Goal: Transaction & Acquisition: Purchase product/service

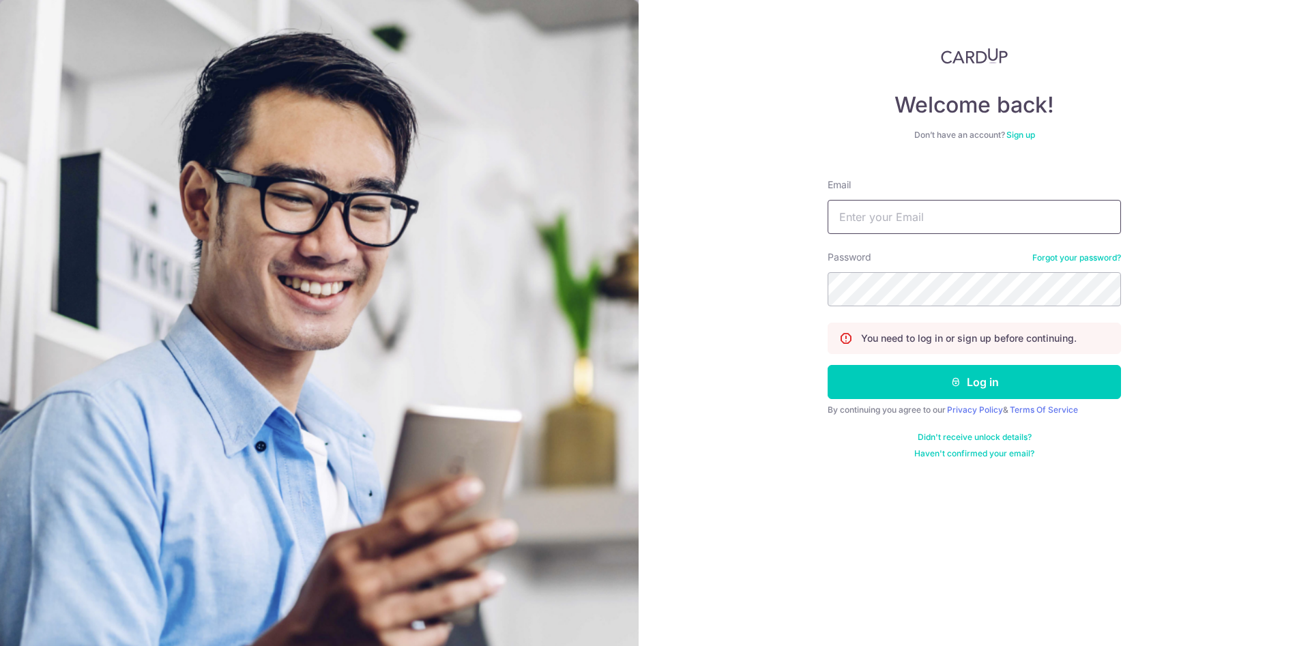
click at [896, 227] on input "Email" at bounding box center [974, 217] width 293 height 34
type input "[EMAIL_ADDRESS][DOMAIN_NAME]"
click at [828, 365] on button "Log in" at bounding box center [974, 382] width 293 height 34
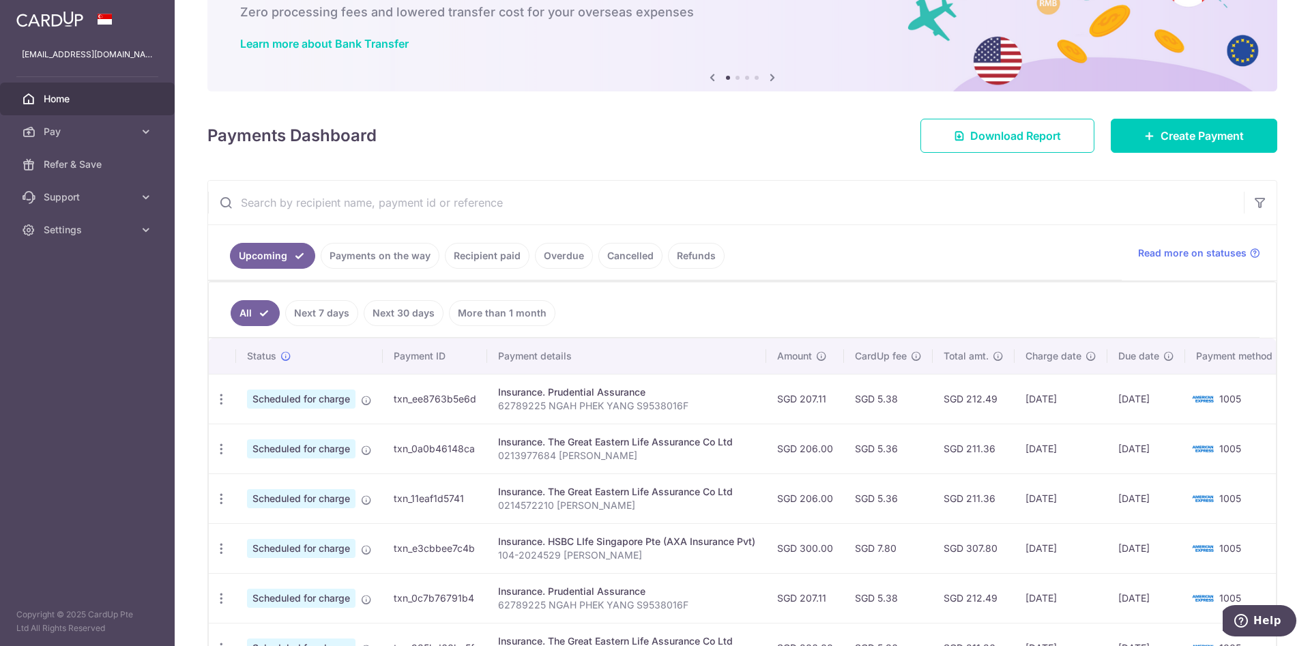
scroll to position [102, 0]
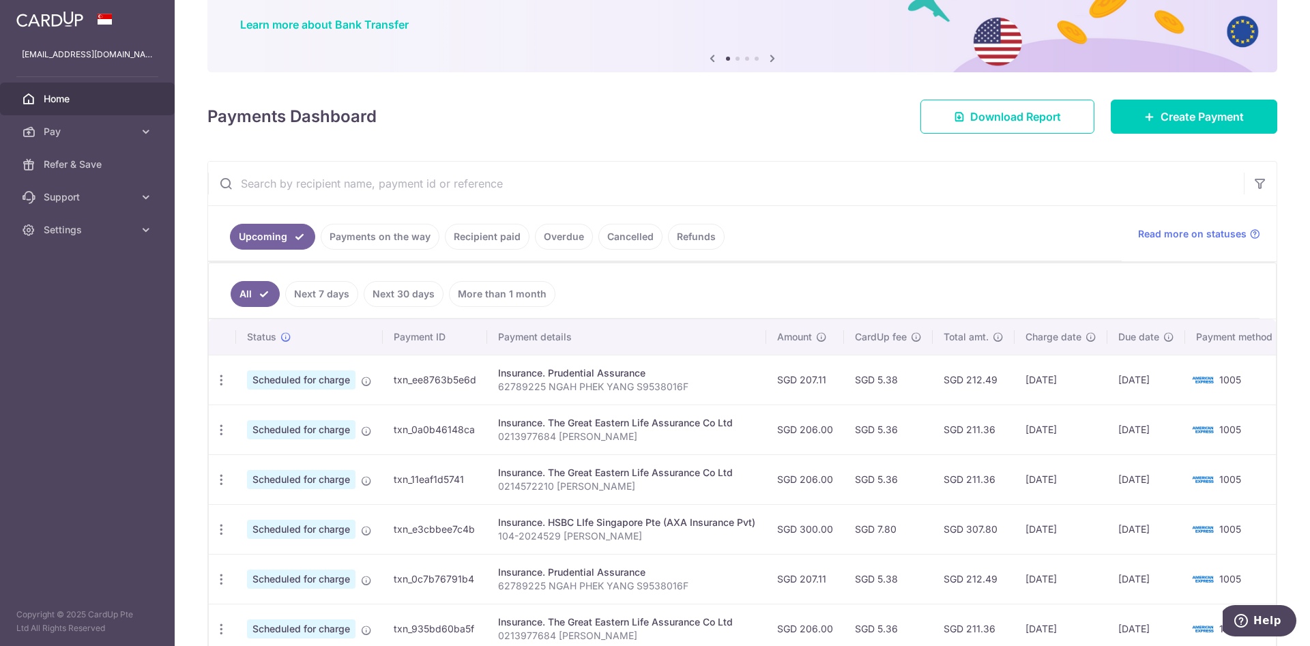
click at [618, 235] on link "Cancelled" at bounding box center [630, 237] width 64 height 26
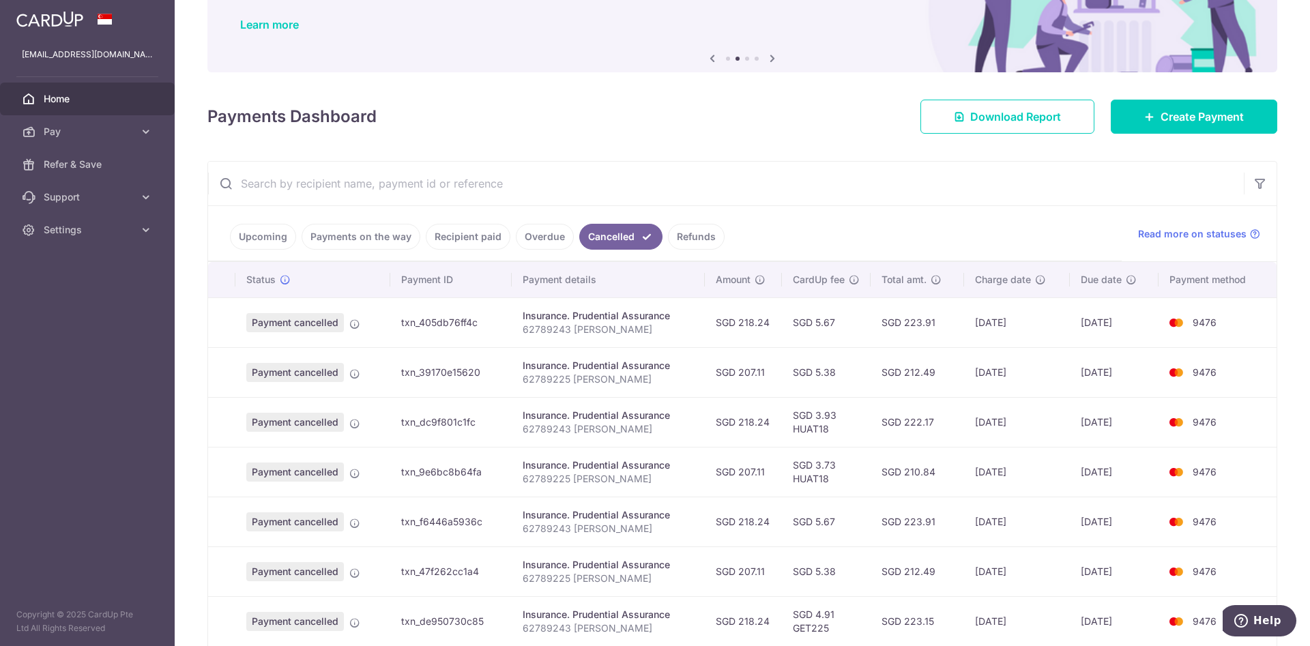
click at [355, 240] on link "Payments on the way" at bounding box center [361, 237] width 119 height 26
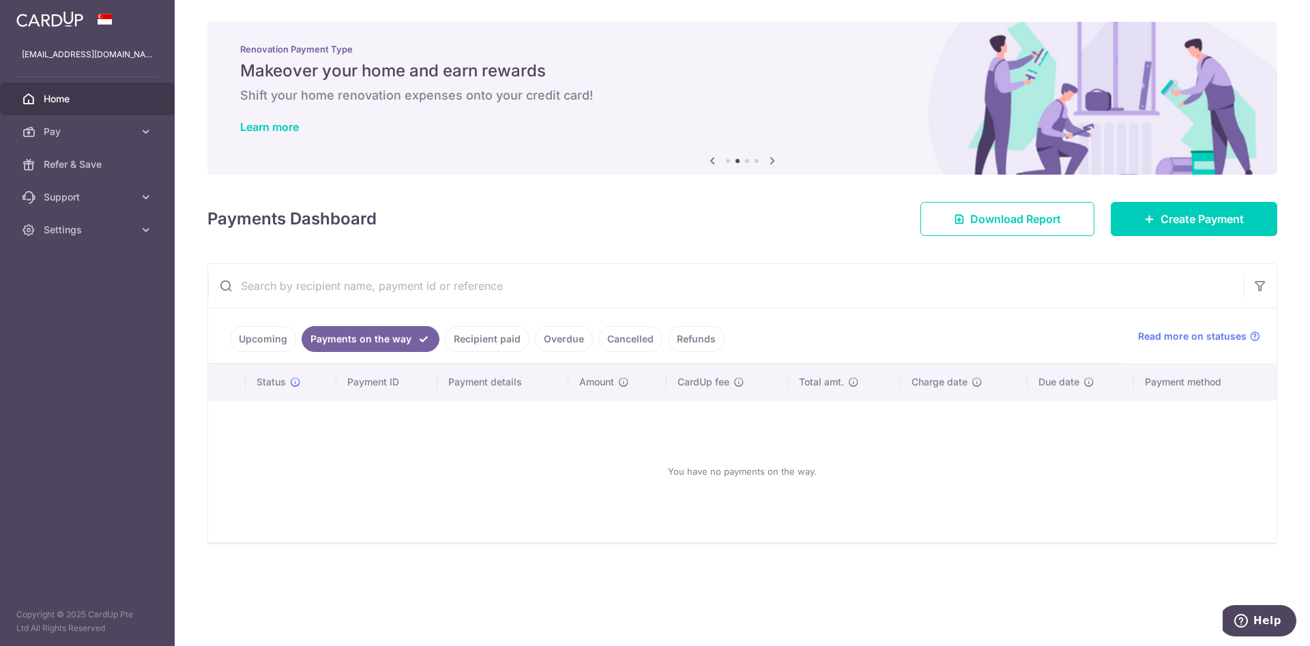
click at [484, 345] on link "Recipient paid" at bounding box center [487, 339] width 85 height 26
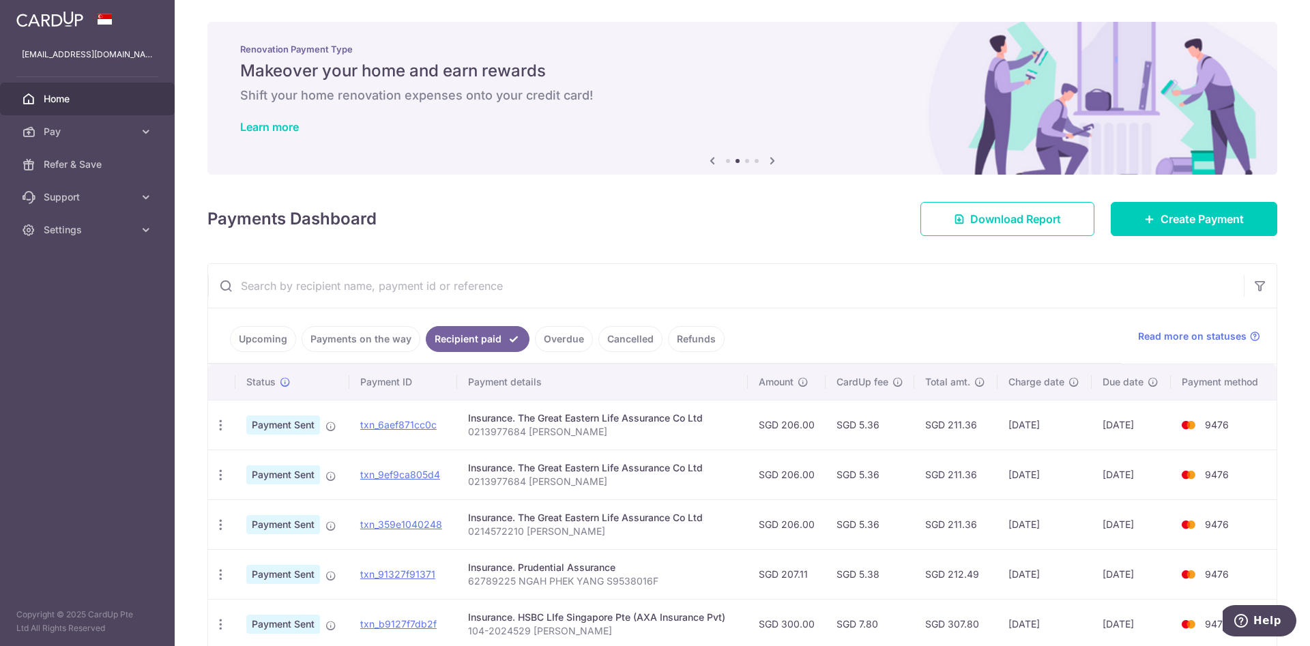
click at [283, 347] on link "Upcoming" at bounding box center [263, 339] width 66 height 26
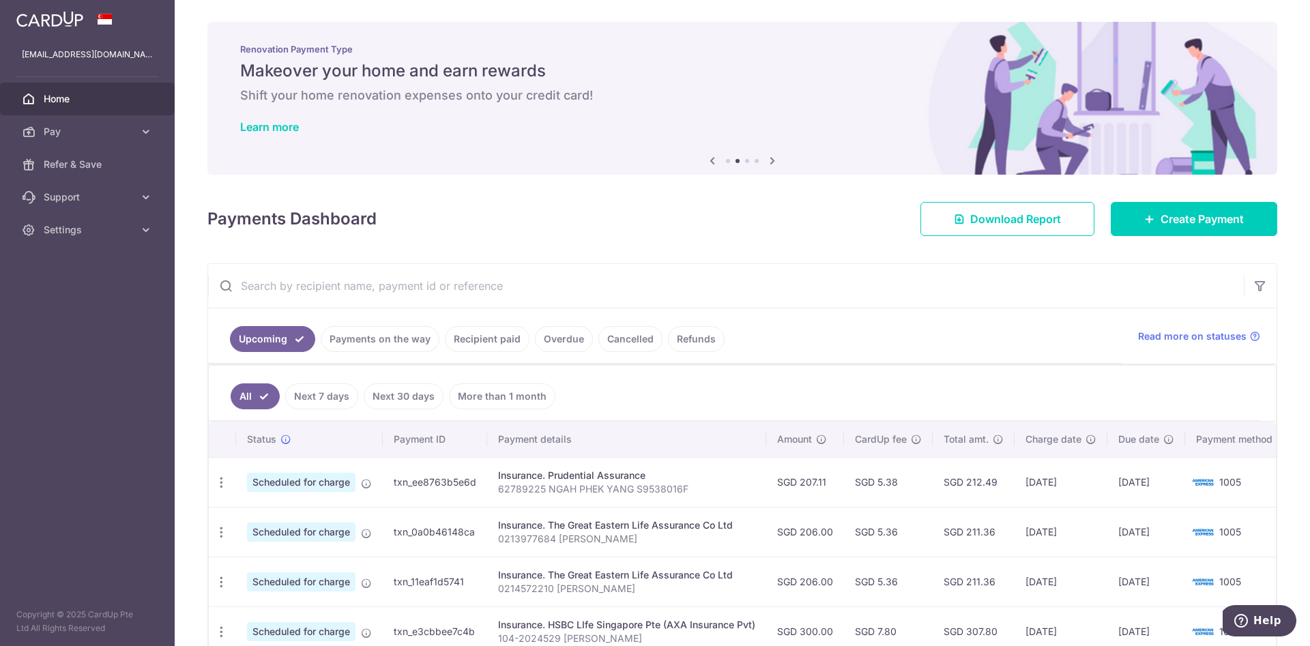
scroll to position [102, 0]
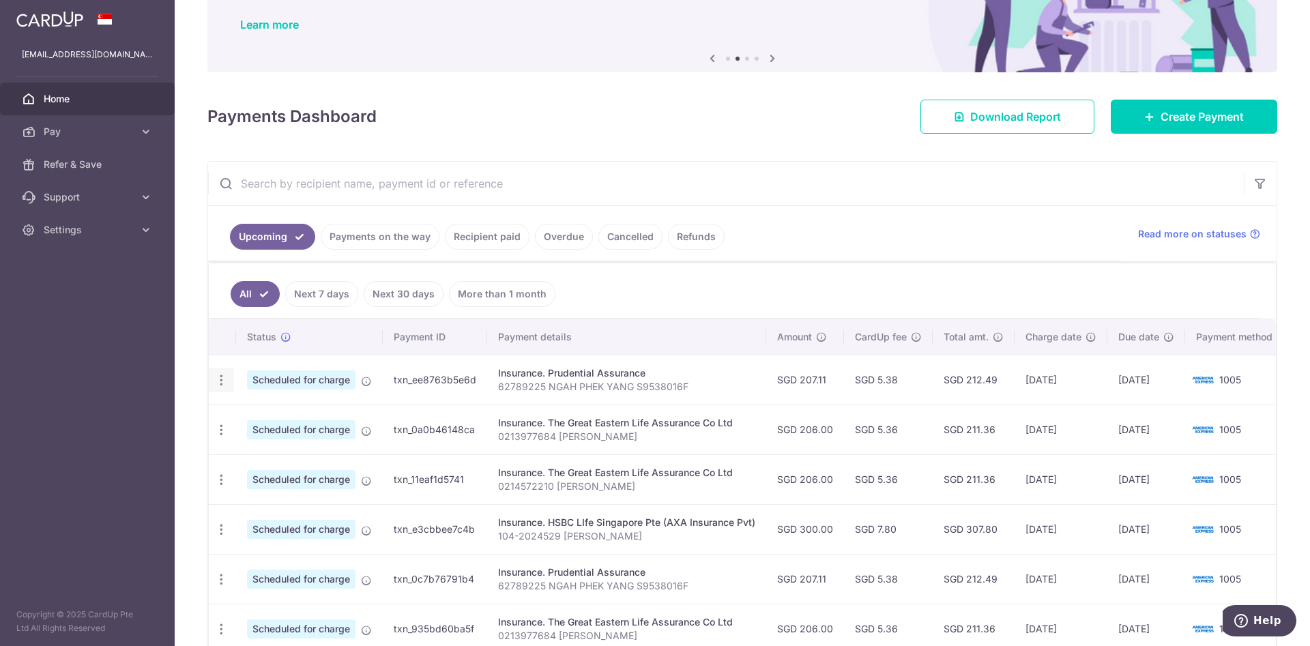
click at [219, 380] on icon "button" at bounding box center [221, 380] width 14 height 14
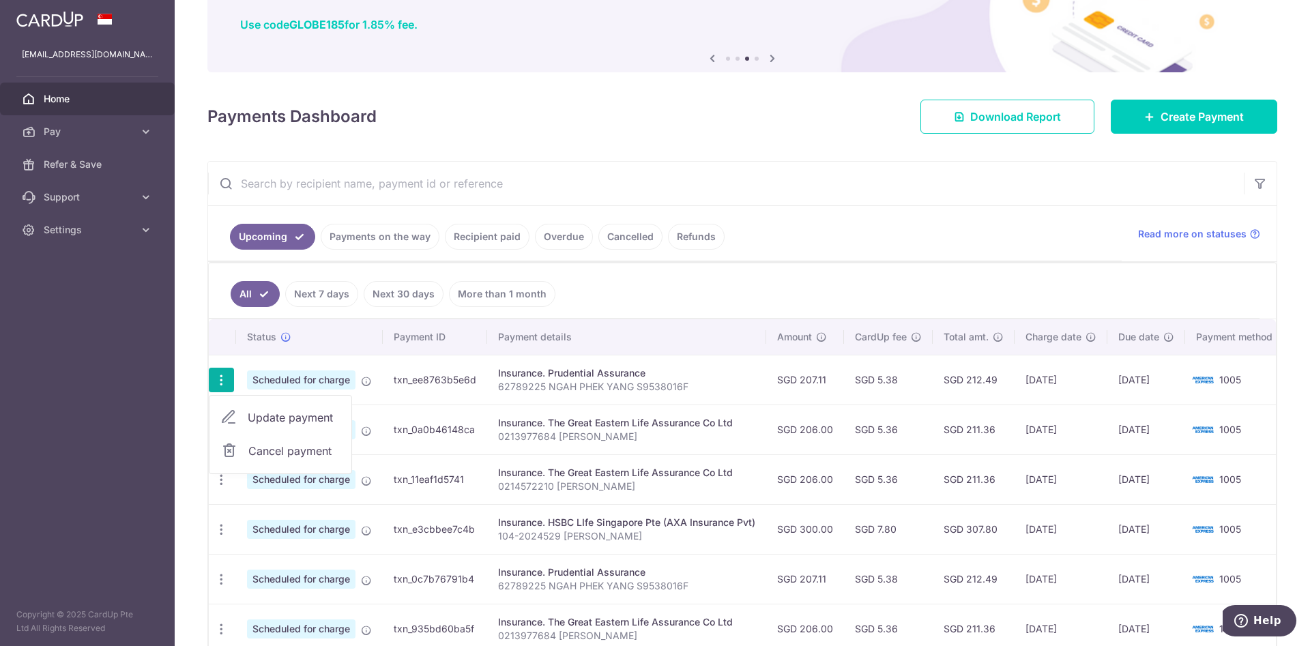
click at [190, 389] on div "× Pause Schedule Pause all future payments in this series Pause just this one p…" at bounding box center [742, 323] width 1135 height 646
click at [522, 389] on p "62789225 NGAH PHEK YANG S9538016F" at bounding box center [626, 387] width 257 height 14
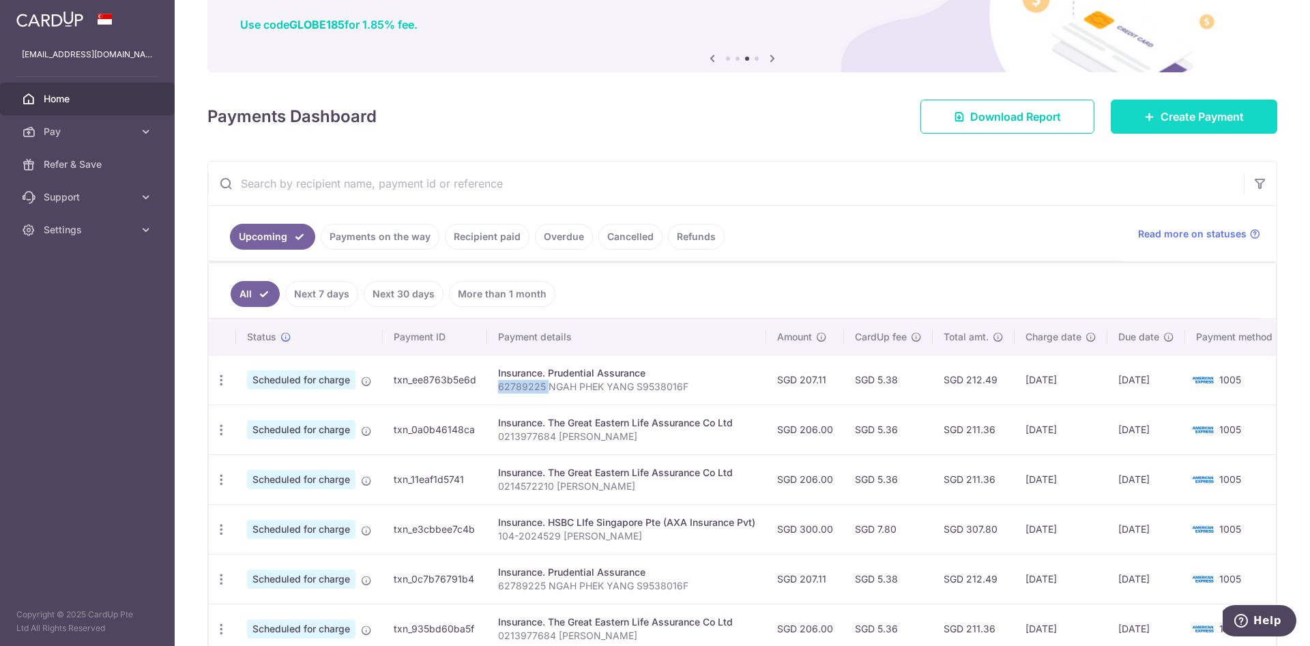
copy p "62789225"
drag, startPoint x: 680, startPoint y: 384, endPoint x: 497, endPoint y: 388, distance: 182.9
click at [497, 388] on td "Insurance. Prudential Assurance 62789225 NGAH PHEK YANG S9538016F" at bounding box center [626, 380] width 279 height 50
copy p "62789225 NGAH PHEK YANG S9538016F"
click at [1161, 119] on span "Create Payment" at bounding box center [1202, 116] width 83 height 16
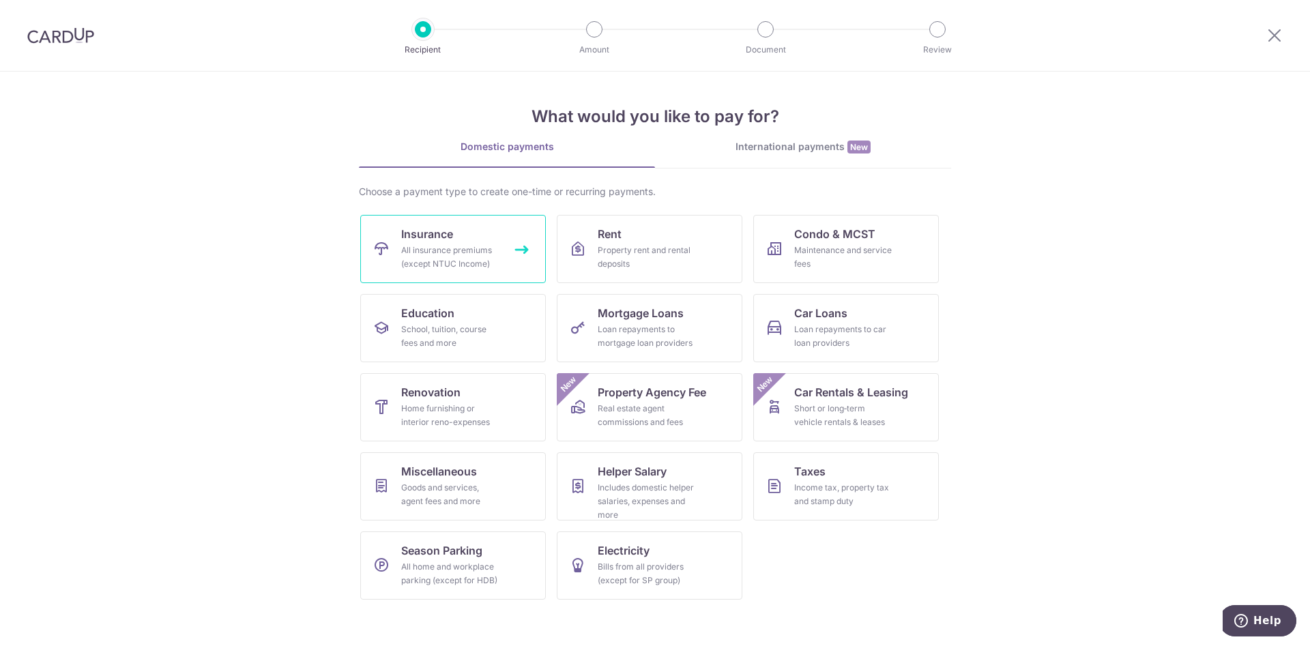
click at [475, 263] on div "All insurance premiums (except NTUC Income)" at bounding box center [450, 257] width 98 height 27
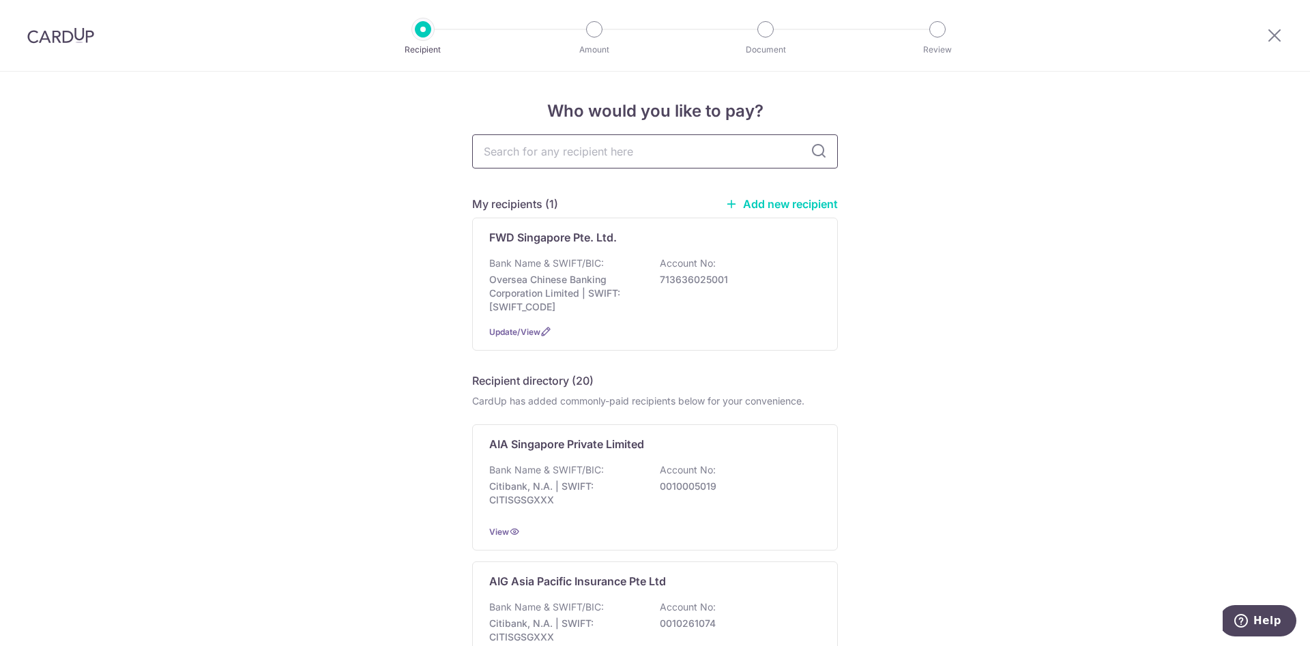
click at [581, 163] on input "text" at bounding box center [655, 151] width 366 height 34
type input "prudential"
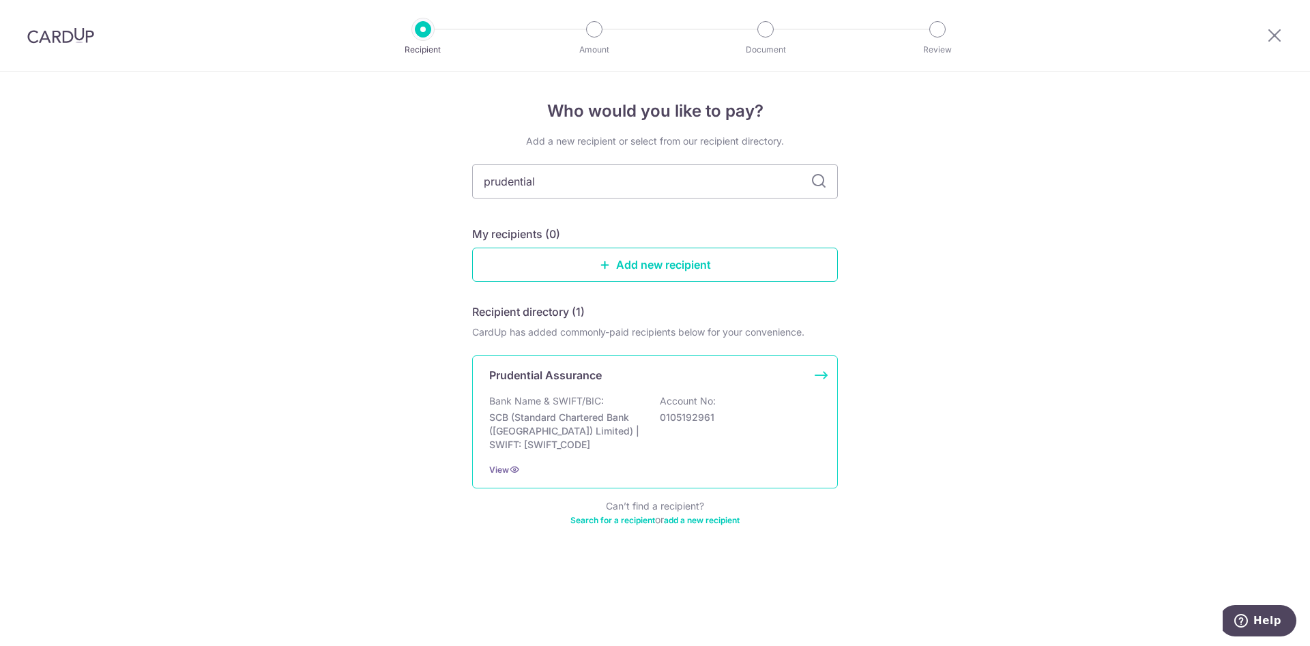
click at [632, 392] on div "Prudential Assurance Bank Name & SWIFT/BIC: SCB (Standard Chartered Bank (Singa…" at bounding box center [655, 422] width 366 height 133
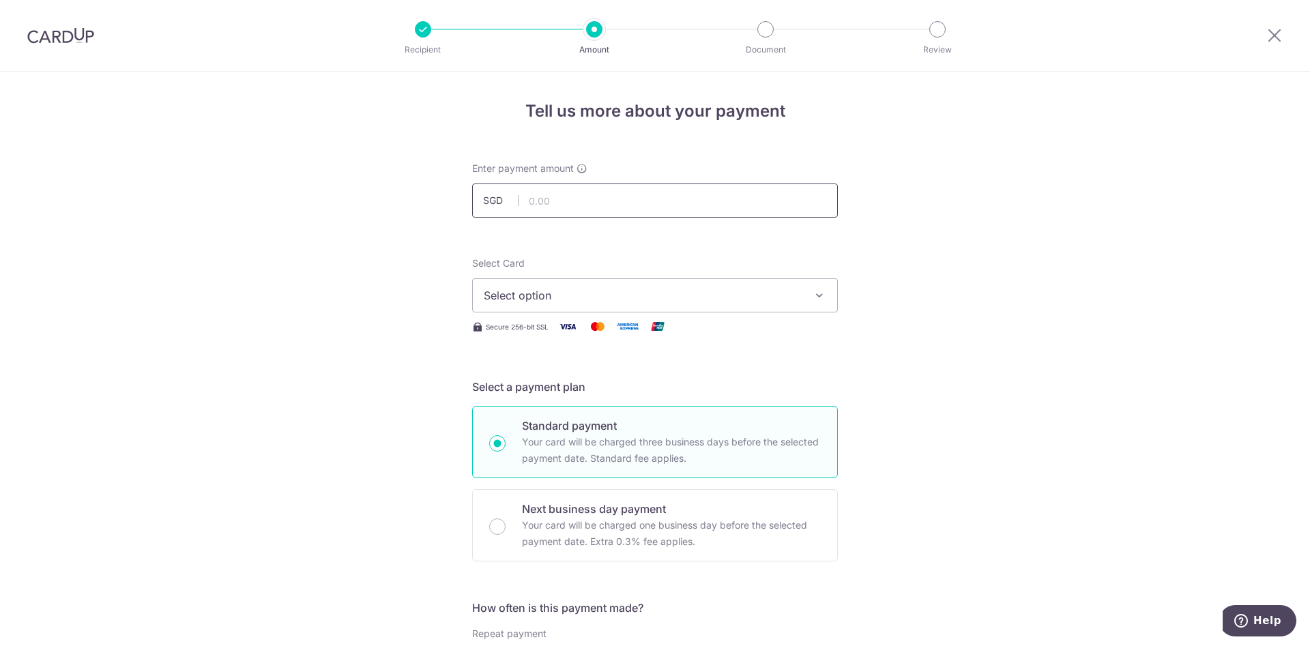
click at [594, 199] on input "text" at bounding box center [655, 201] width 366 height 34
type input "207.11"
click at [613, 313] on div "Select Card Select option Add credit card Your Cards **** 9476 **** 1003 **** 1…" at bounding box center [655, 296] width 366 height 78
click at [616, 303] on span "Select option" at bounding box center [643, 295] width 318 height 16
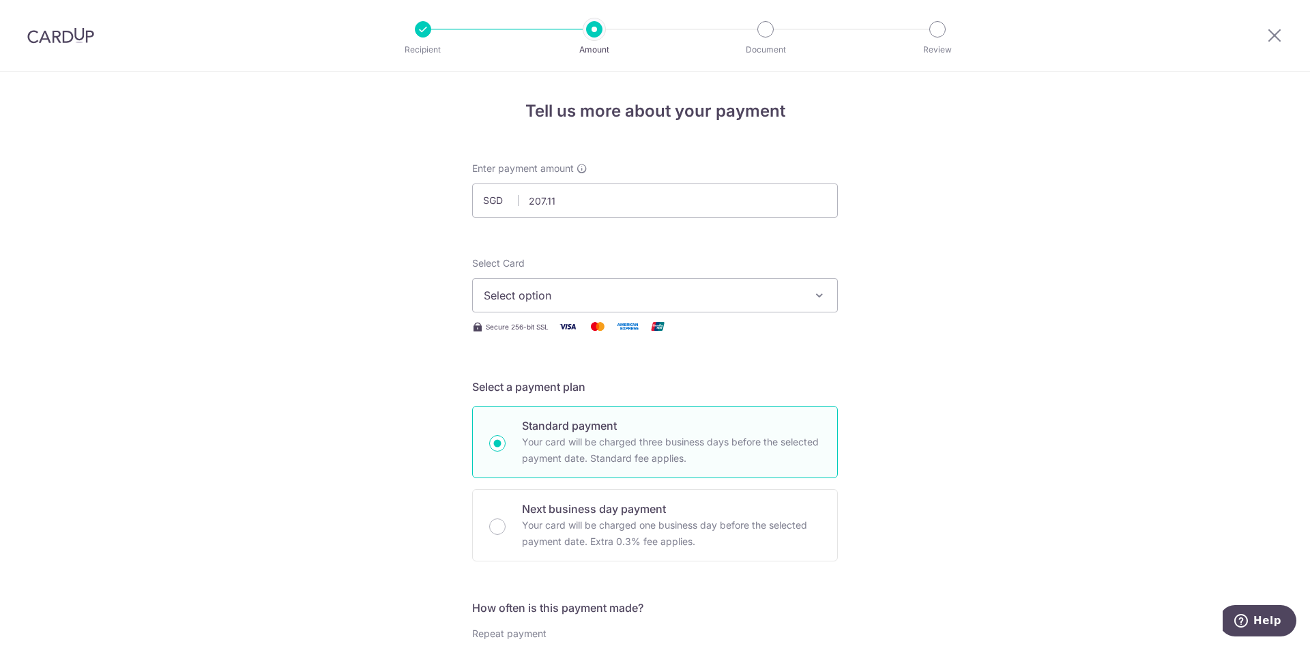
click at [579, 304] on button "Select option" at bounding box center [655, 295] width 366 height 34
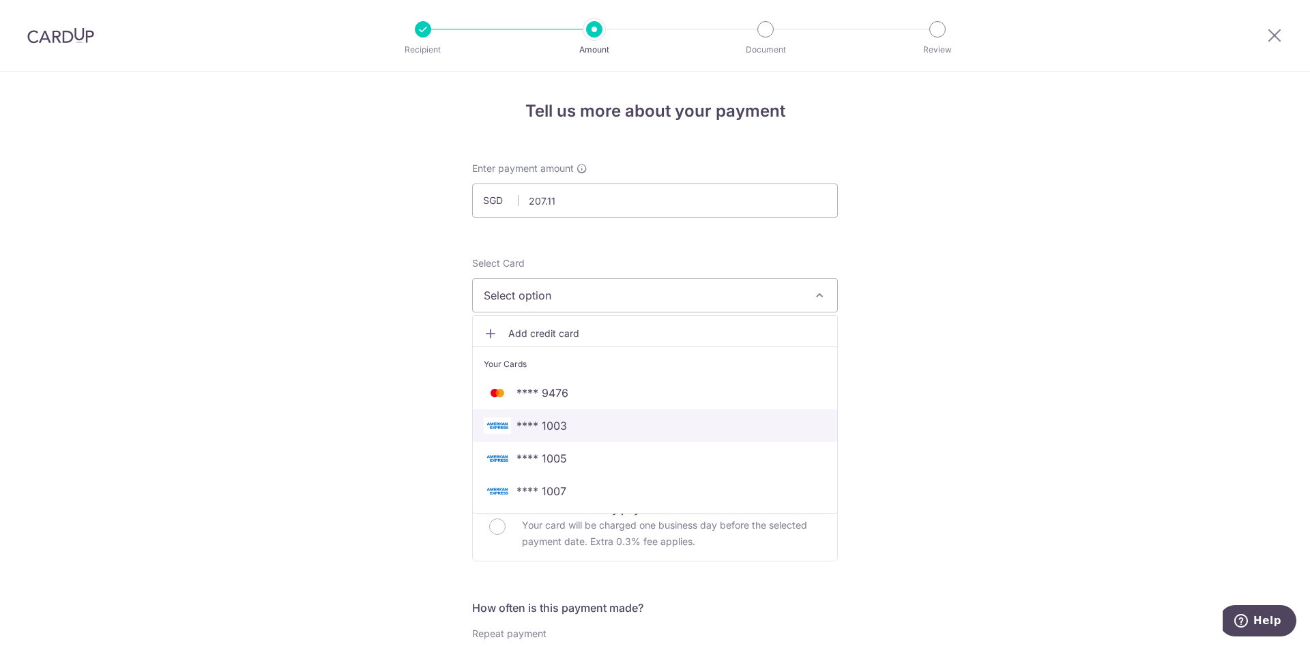
click at [614, 425] on span "**** 1003" at bounding box center [655, 426] width 343 height 16
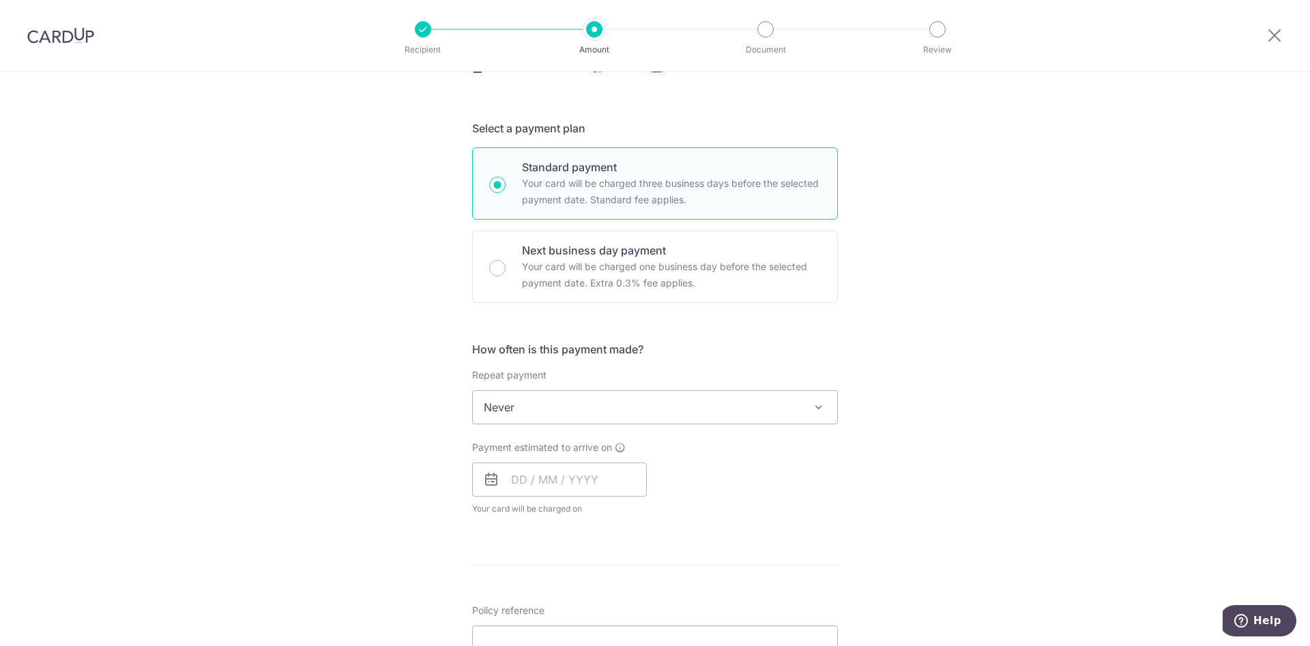
scroll to position [307, 0]
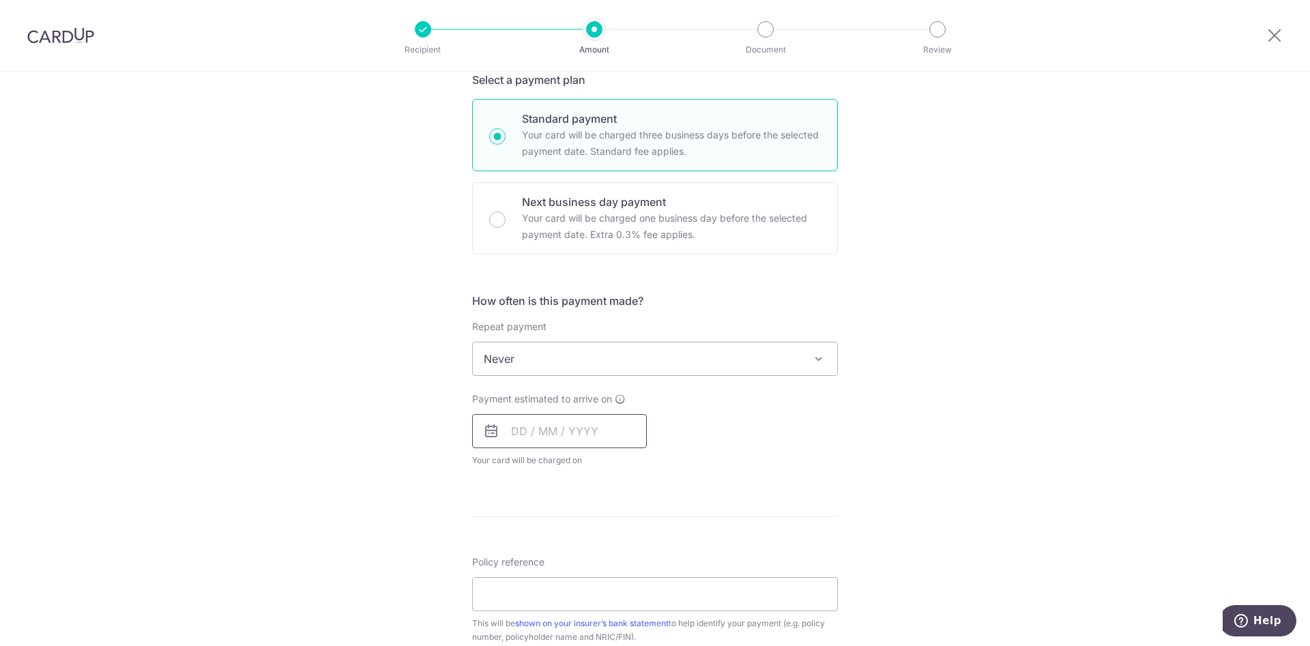
click at [568, 435] on input "text" at bounding box center [559, 431] width 175 height 34
click at [749, 418] on div "Payment estimated to arrive on Prev Next Oct Nov Dec 2025 2026 2027 2028 2029 2…" at bounding box center [655, 429] width 382 height 75
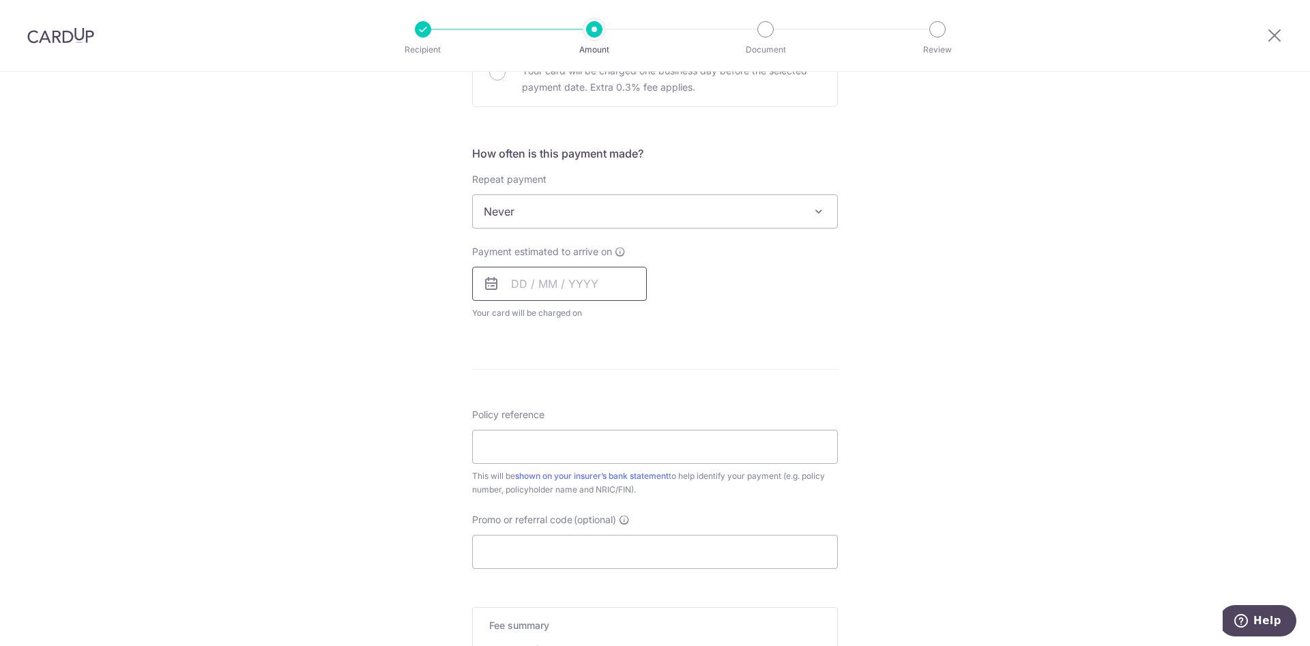
scroll to position [409, 0]
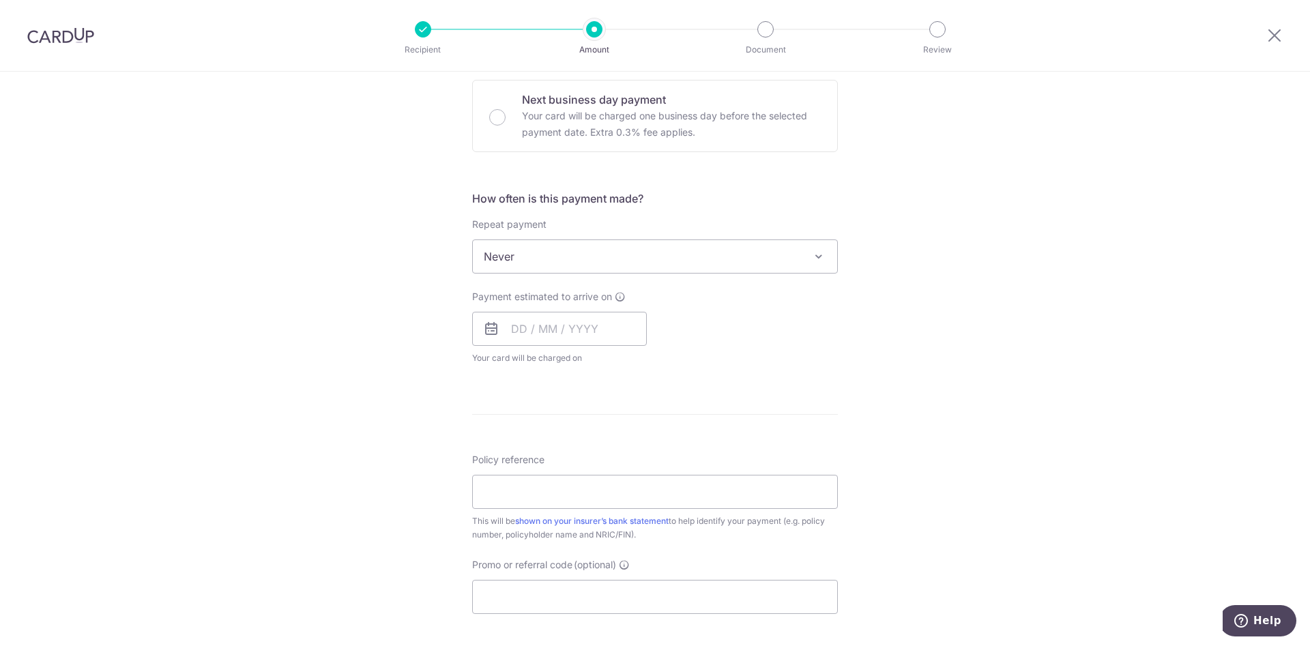
click at [609, 278] on div "How often is this payment made? Repeat payment Never Every week Every month Eve…" at bounding box center [655, 283] width 366 height 186
click at [616, 272] on span "Never" at bounding box center [655, 256] width 364 height 33
click at [545, 343] on input "text" at bounding box center [559, 329] width 175 height 34
click at [636, 424] on link "3" at bounding box center [637, 426] width 22 height 22
type input "[DATE]"
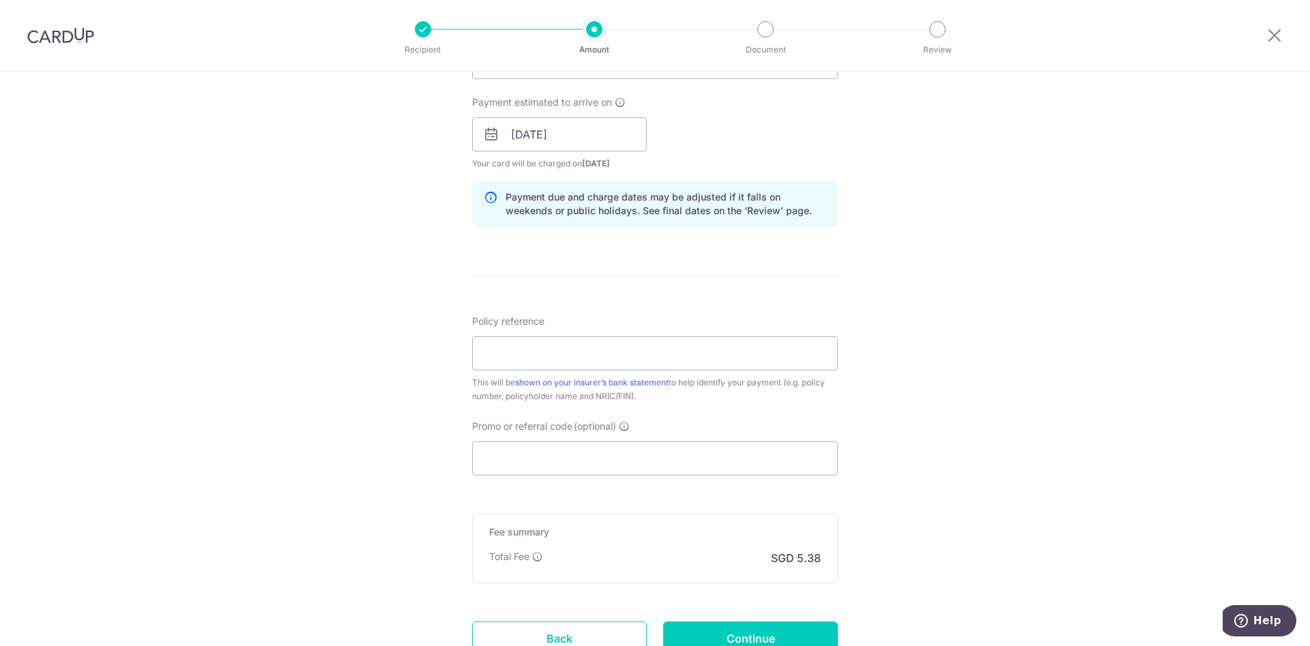
scroll to position [716, 0]
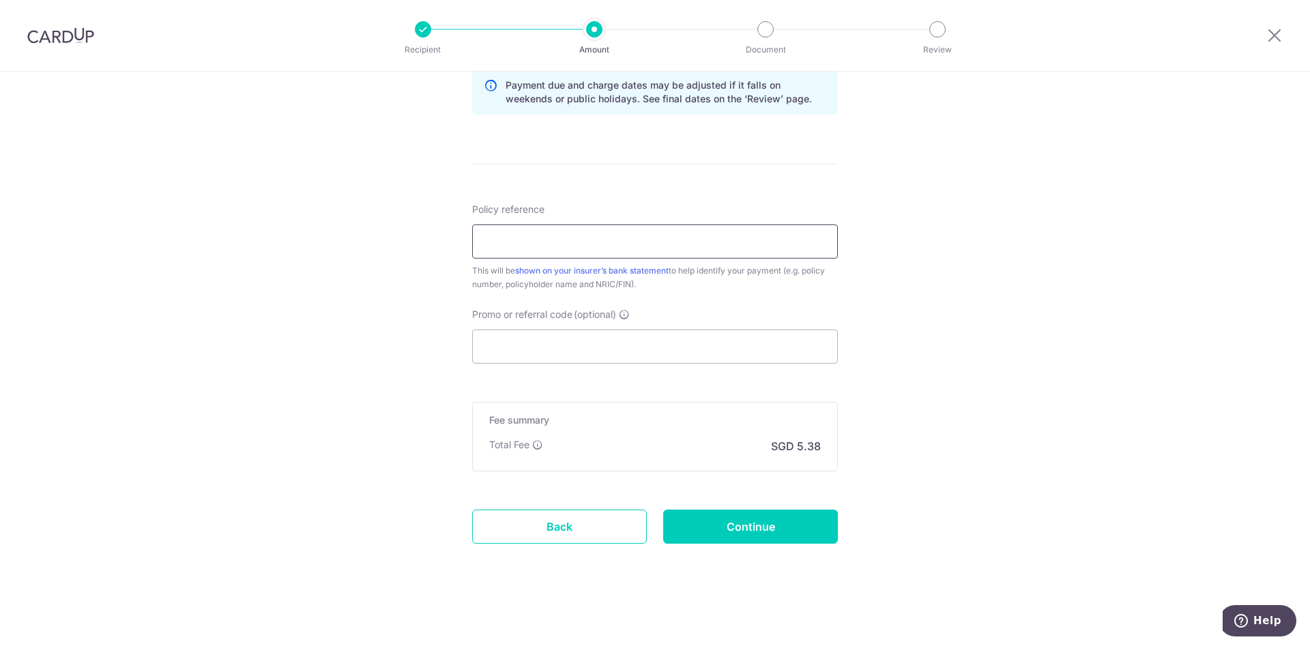
click at [588, 255] on input "Policy reference" at bounding box center [655, 242] width 366 height 34
paste input "62789225 NGAH PHEK YANG S9538016F"
type input "62789225 NGAH PHEK YANG S9538016F"
click at [733, 531] on input "Continue" at bounding box center [750, 527] width 175 height 34
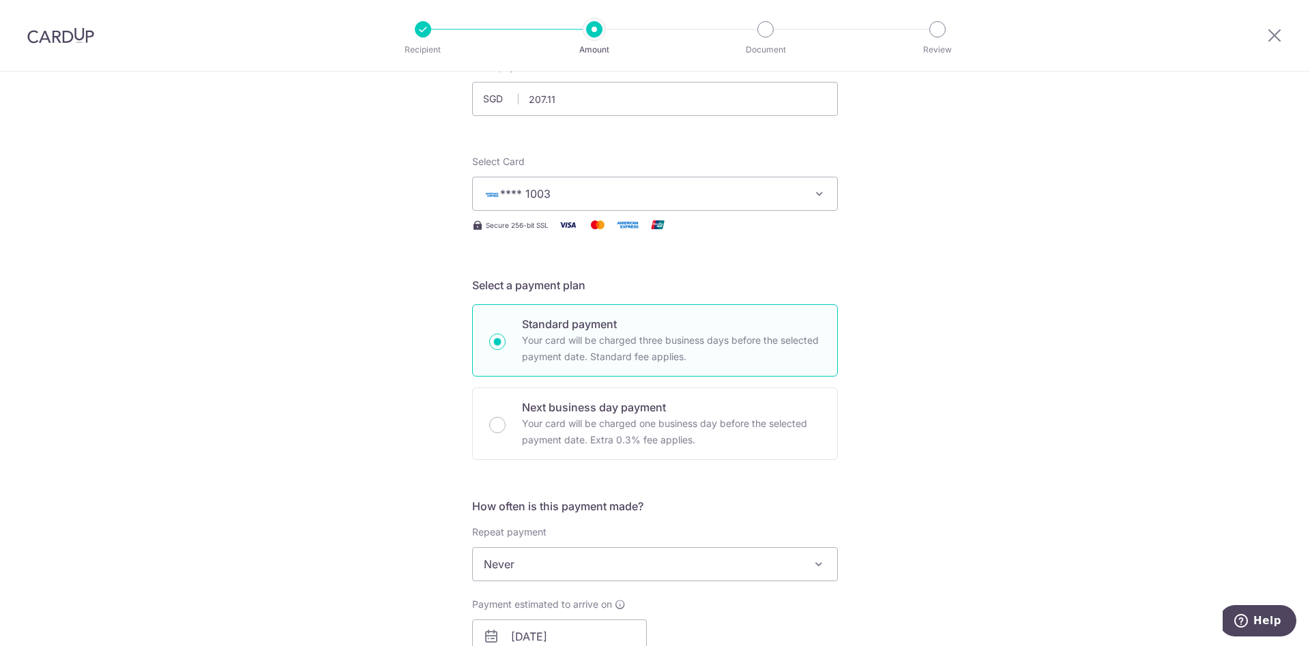
scroll to position [0, 0]
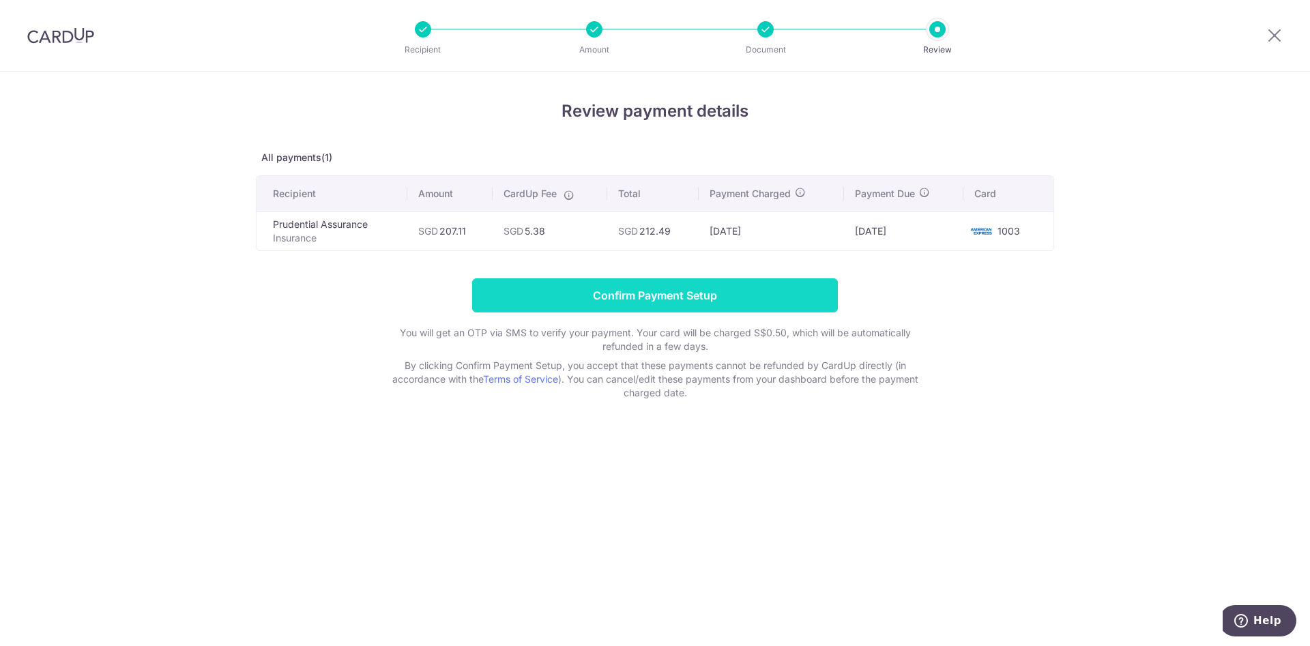
click at [781, 300] on input "Confirm Payment Setup" at bounding box center [655, 295] width 366 height 34
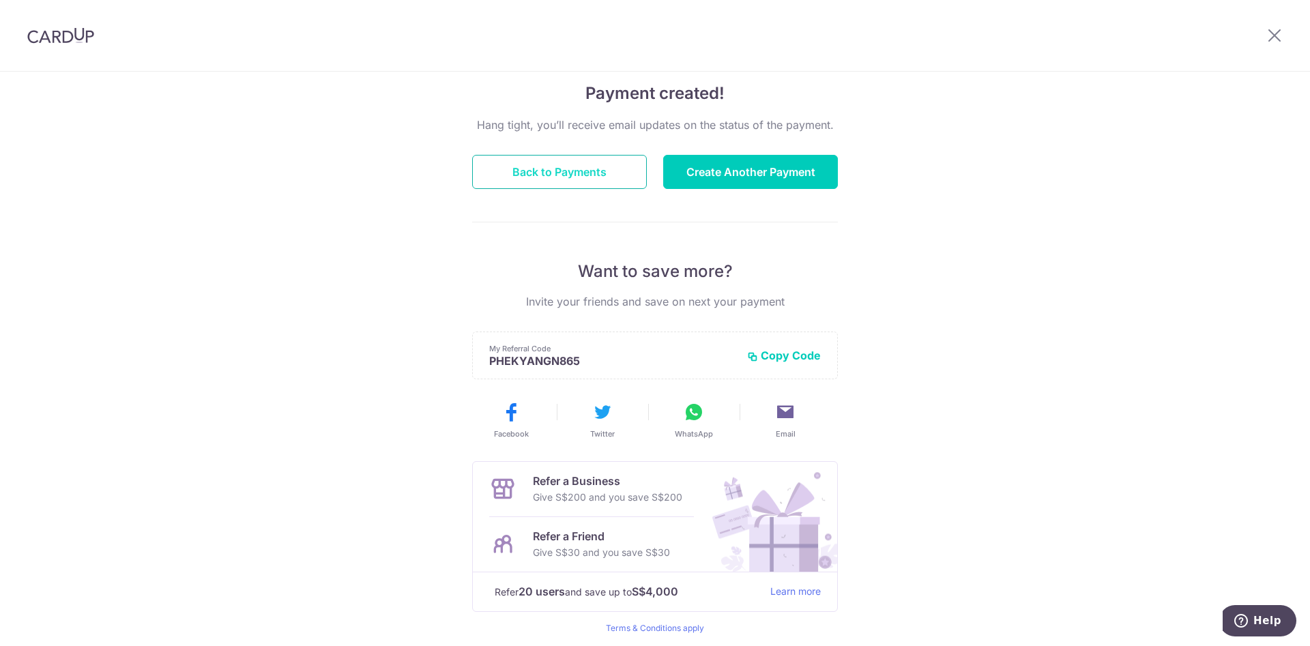
click at [592, 186] on button "Back to Payments" at bounding box center [559, 172] width 175 height 34
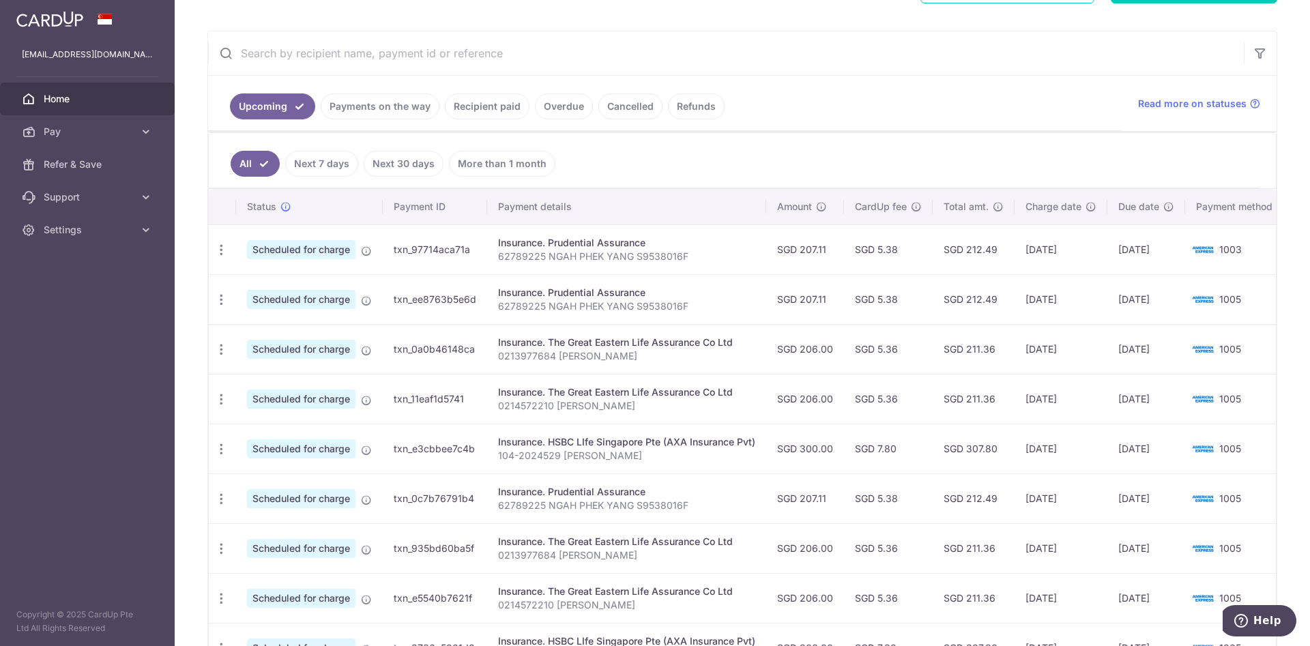
scroll to position [307, 0]
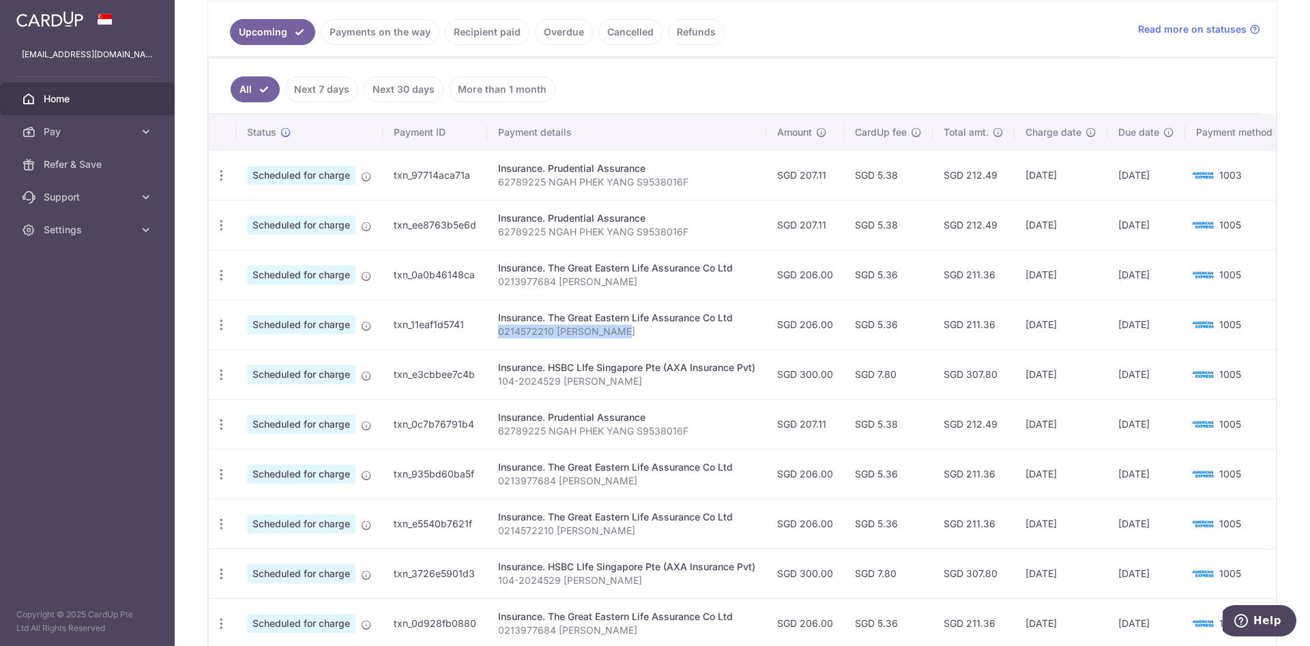
drag, startPoint x: 616, startPoint y: 326, endPoint x: 495, endPoint y: 340, distance: 121.6
click at [495, 340] on td "Insurance. The Great Eastern Life Assurance Co Ltd 0214572210 [PERSON_NAME]" at bounding box center [626, 325] width 279 height 50
copy p "0214572210 [PERSON_NAME]"
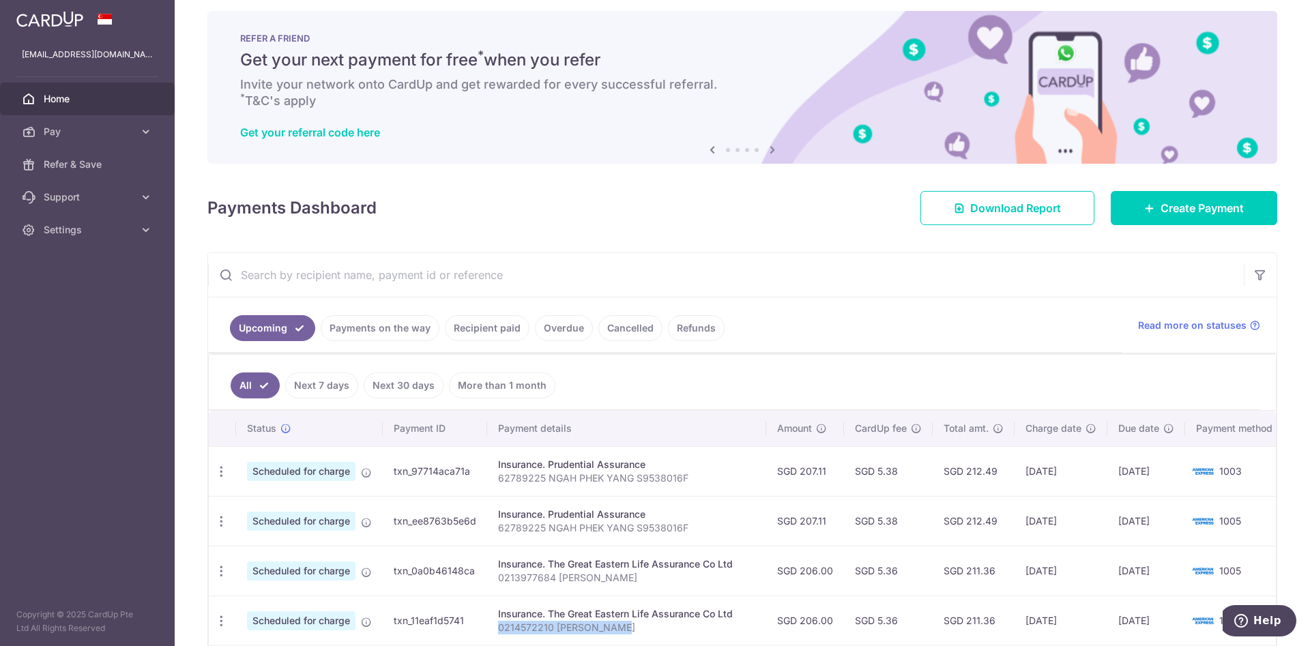
scroll to position [0, 0]
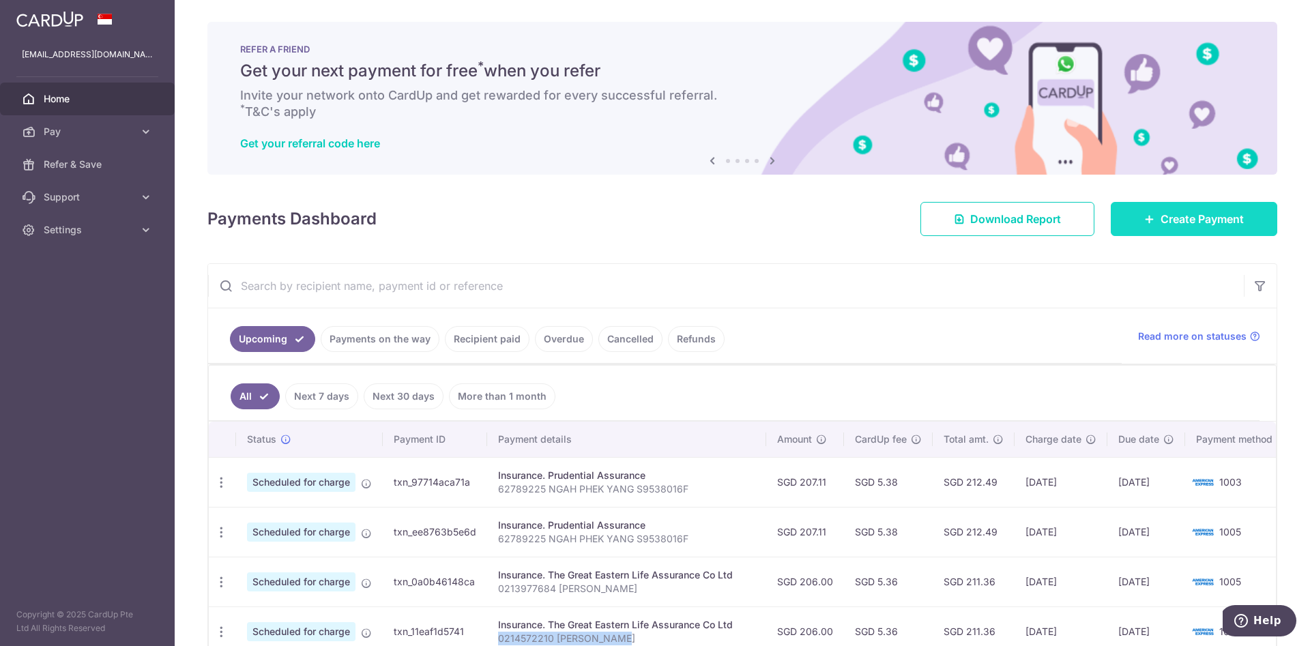
click at [1180, 222] on span "Create Payment" at bounding box center [1202, 219] width 83 height 16
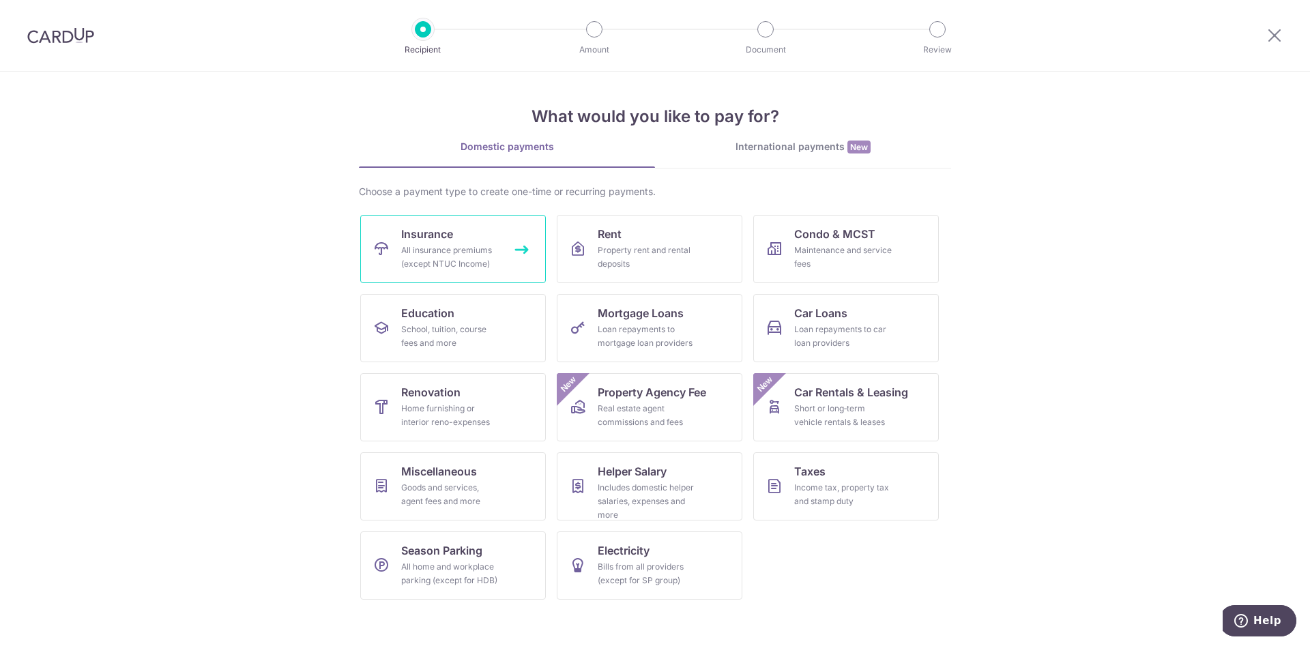
click at [491, 270] on div "All insurance premiums (except NTUC Income)" at bounding box center [450, 257] width 98 height 27
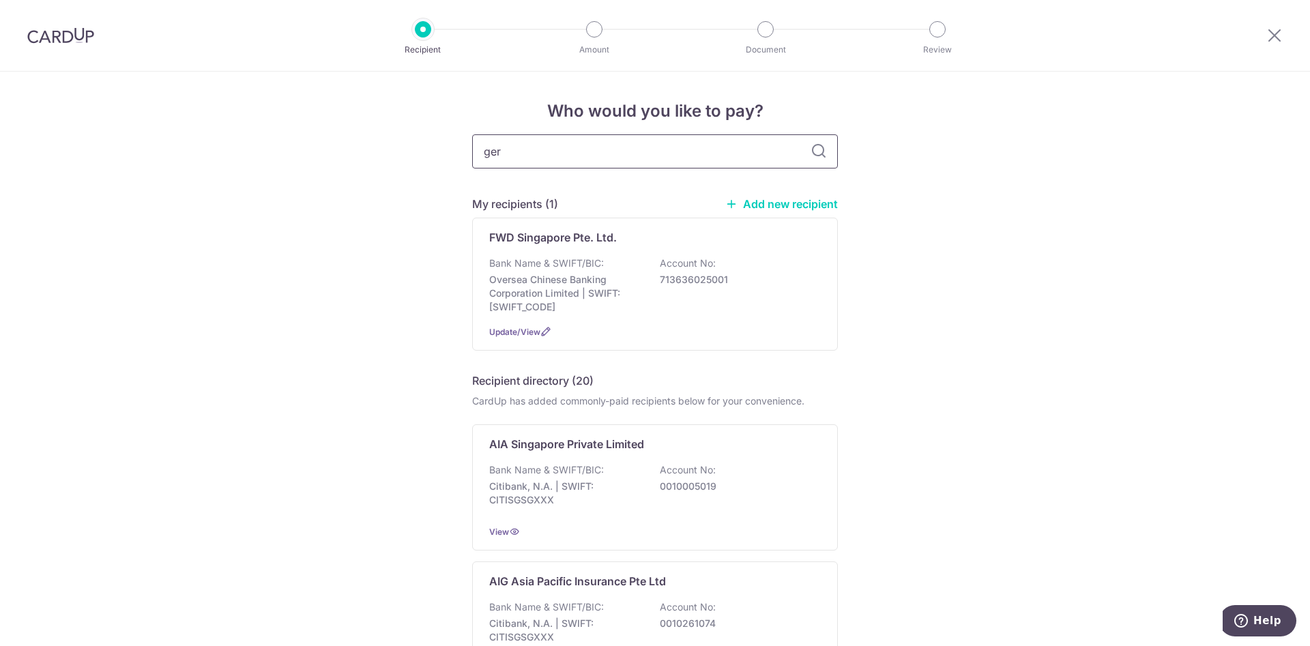
click at [596, 164] on input "ger" at bounding box center [655, 151] width 366 height 34
type input "g"
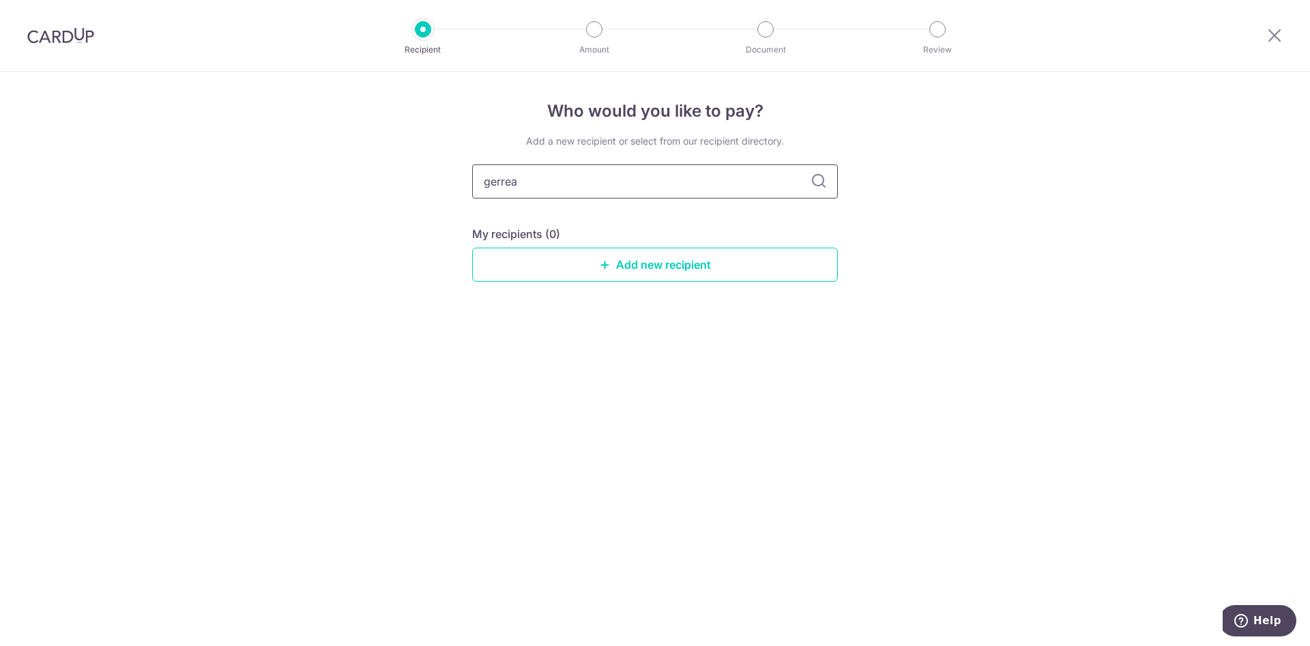
click at [592, 169] on input "gerrea" at bounding box center [655, 181] width 366 height 34
type input "great eas"
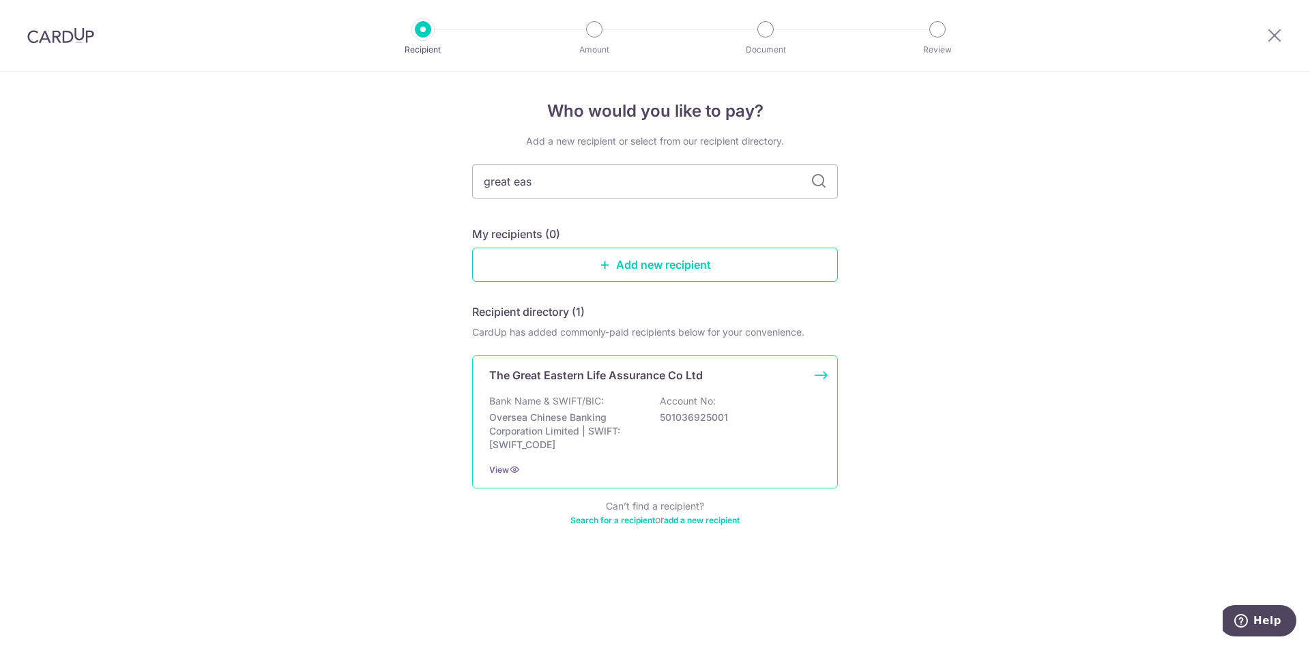
click at [609, 393] on div "The Great Eastern Life Assurance Co Ltd Bank Name & SWIFT/BIC: Oversea Chinese …" at bounding box center [655, 422] width 366 height 133
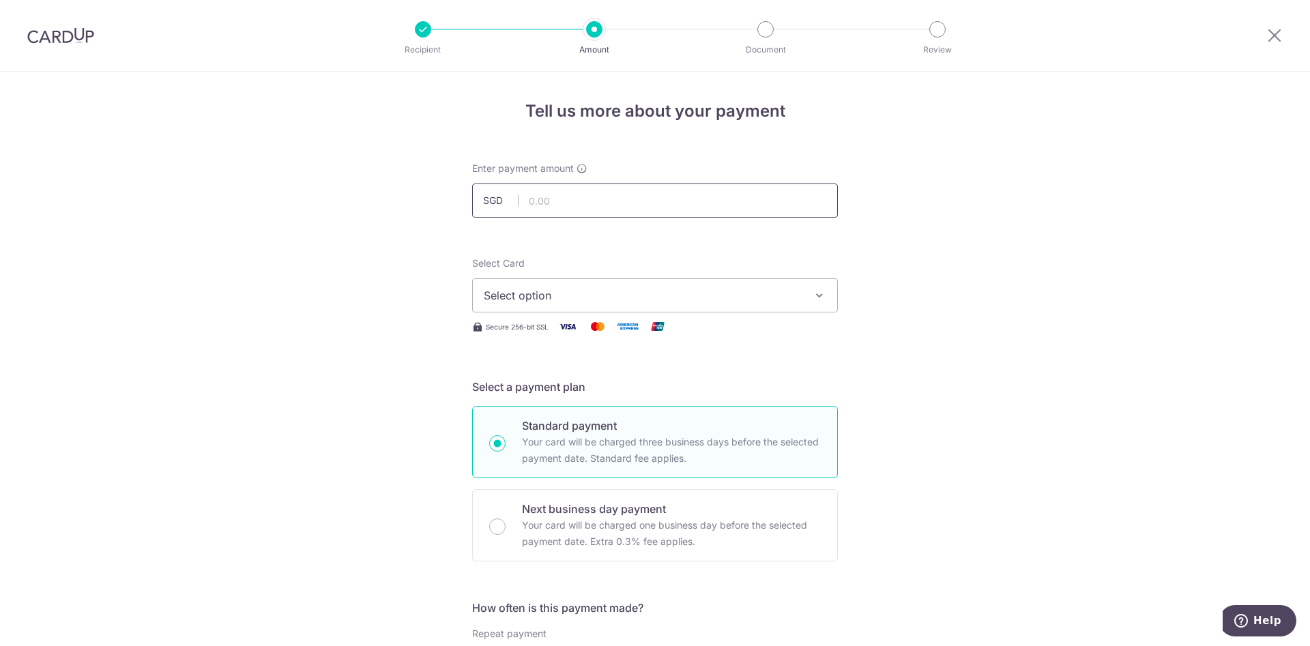
drag, startPoint x: 0, startPoint y: 0, endPoint x: 570, endPoint y: 206, distance: 606.6
click at [570, 206] on input "text" at bounding box center [655, 201] width 366 height 34
type input "206.00"
click at [555, 308] on button "Select option" at bounding box center [655, 295] width 366 height 34
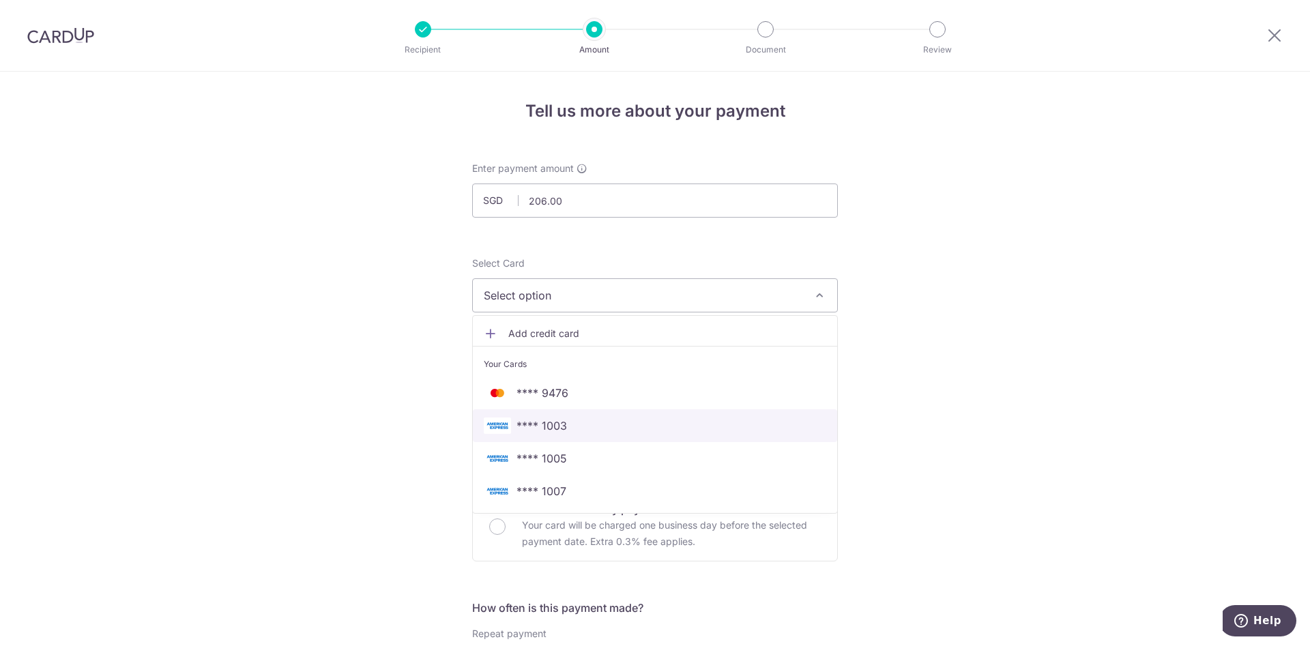
click at [574, 424] on span "**** 1003" at bounding box center [655, 426] width 343 height 16
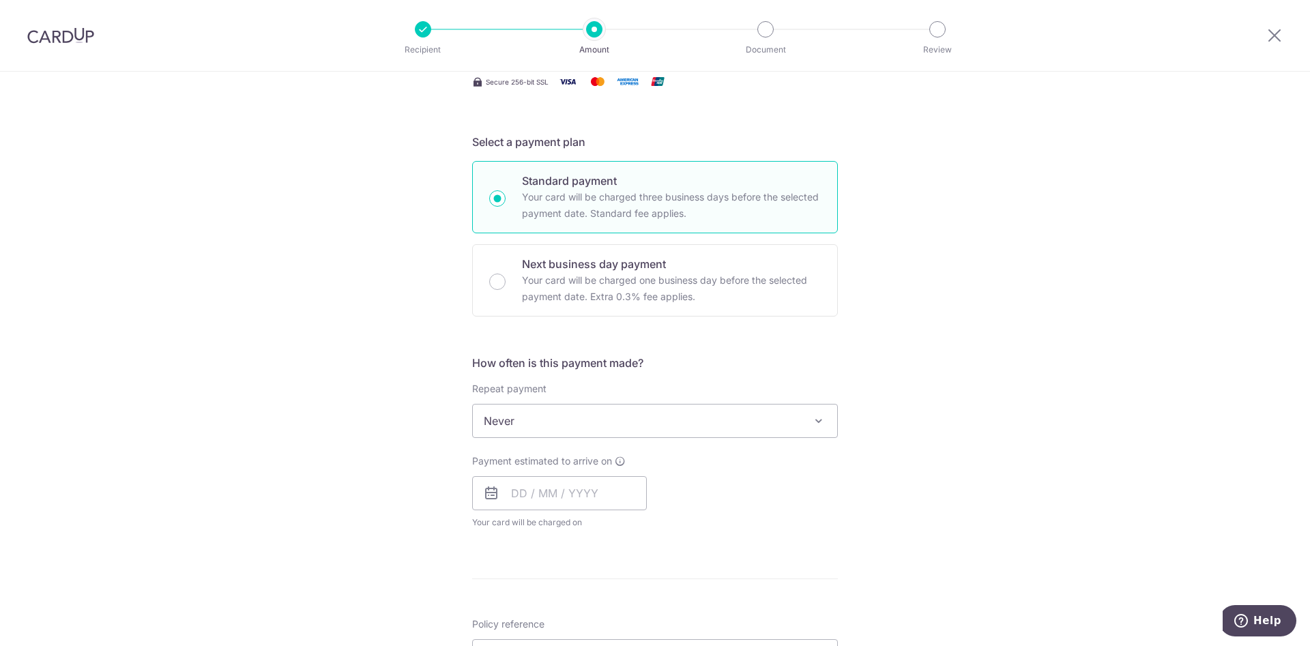
scroll to position [307, 0]
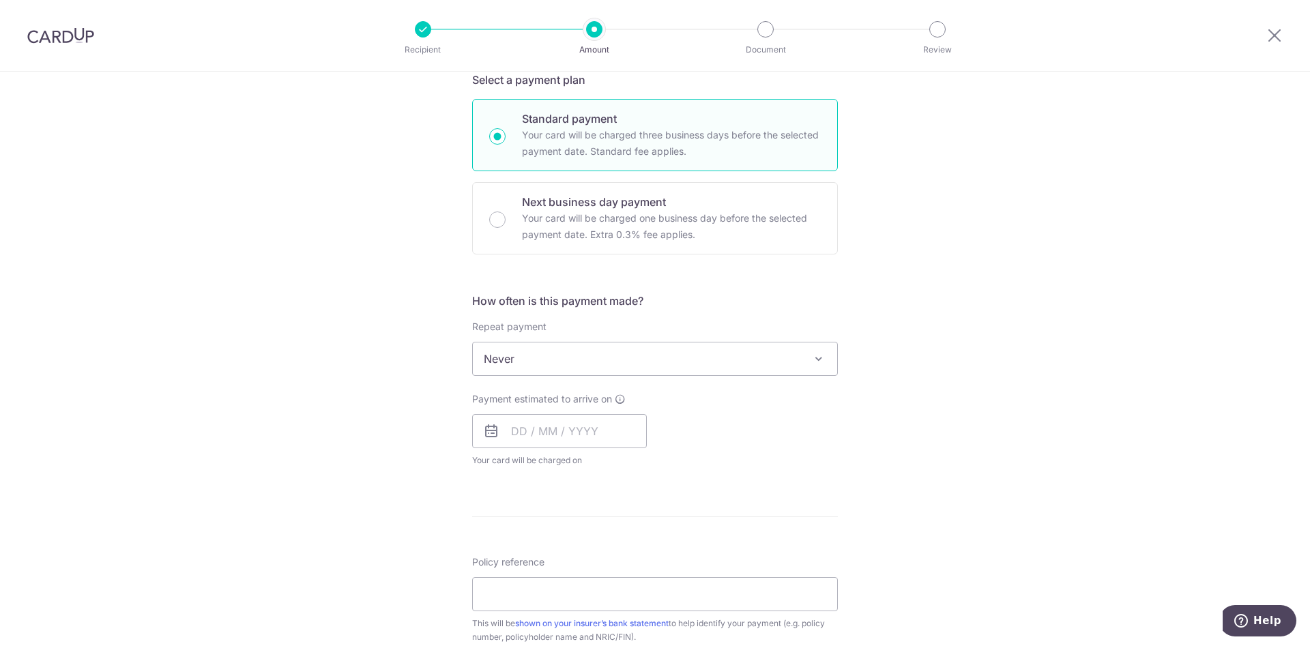
click at [530, 349] on span "Never" at bounding box center [655, 359] width 364 height 33
click at [530, 413] on div "Payment estimated to arrive on Your card will be charged on for the first payme…" at bounding box center [559, 429] width 175 height 75
click at [530, 427] on input "text" at bounding box center [559, 431] width 175 height 34
click at [440, 493] on div "Tell us more about your payment Enter payment amount SGD 206.00 206.00 Select C…" at bounding box center [655, 382] width 1310 height 1234
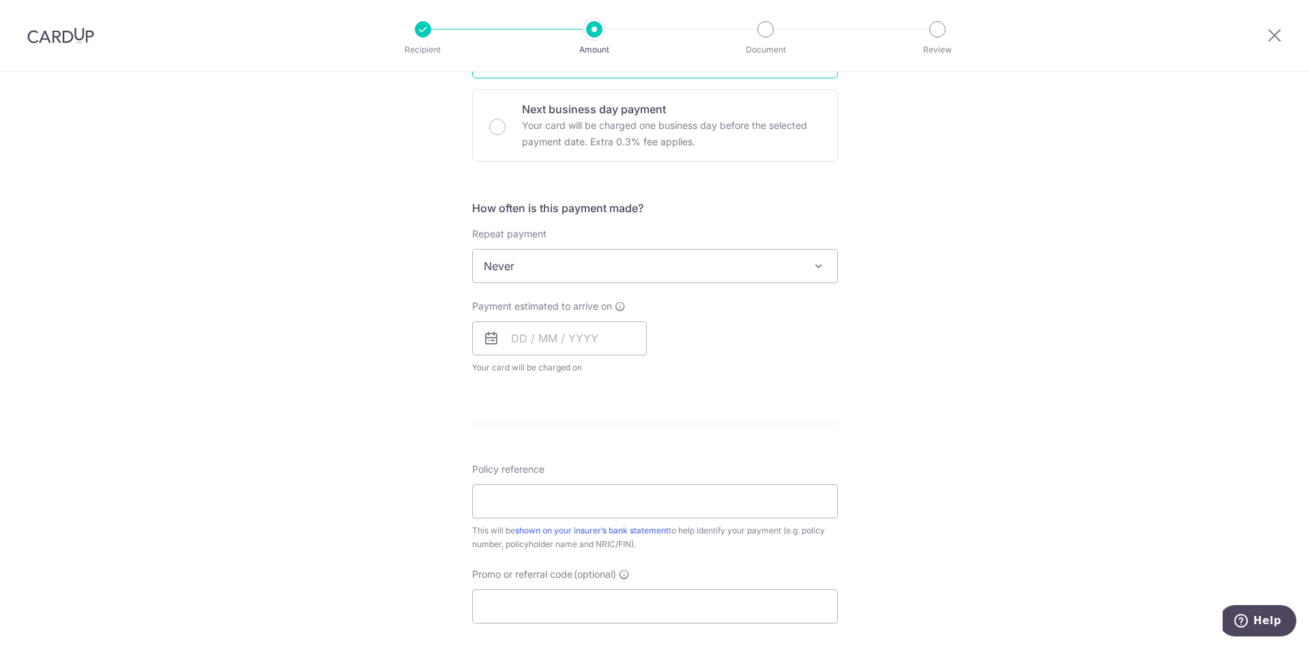
scroll to position [512, 0]
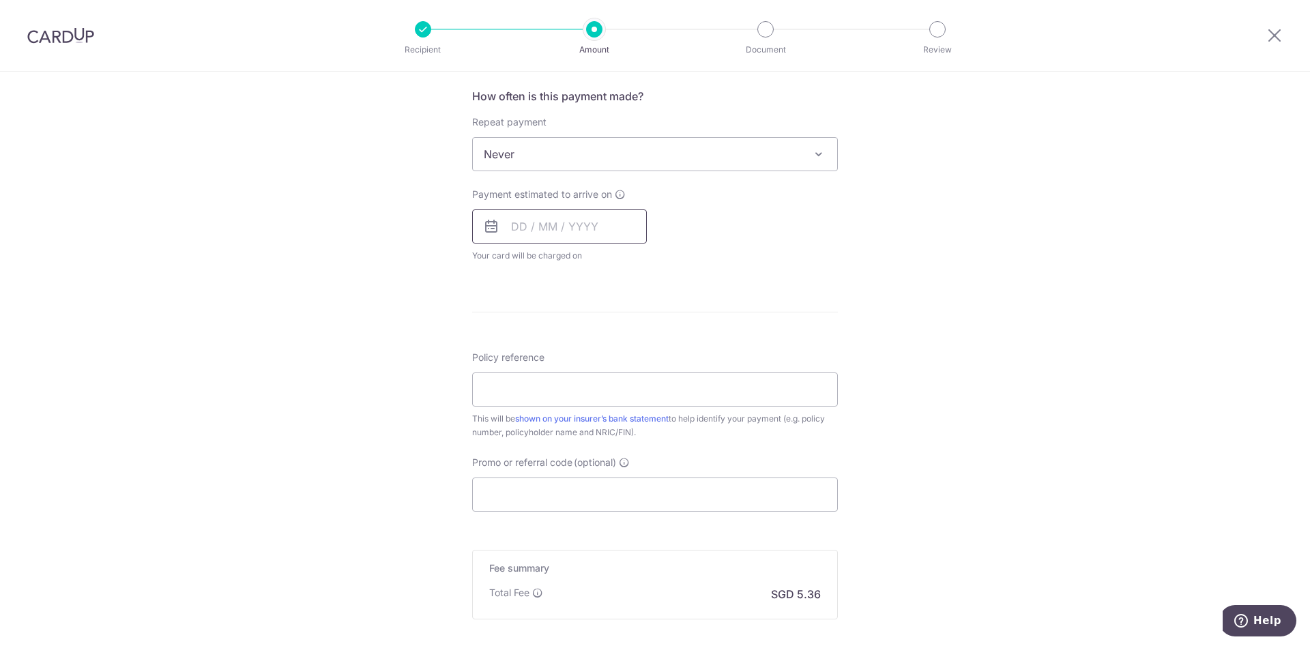
click at [522, 225] on input "text" at bounding box center [559, 226] width 175 height 34
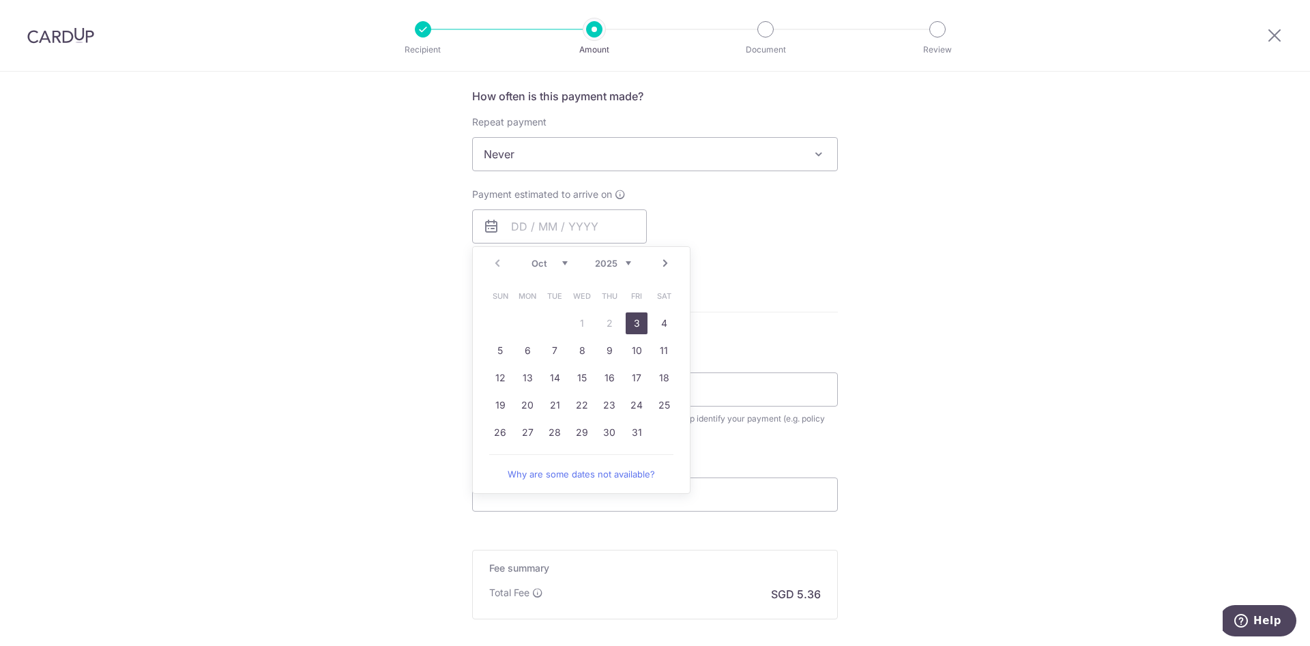
click at [631, 321] on link "3" at bounding box center [637, 324] width 22 height 22
type input "[DATE]"
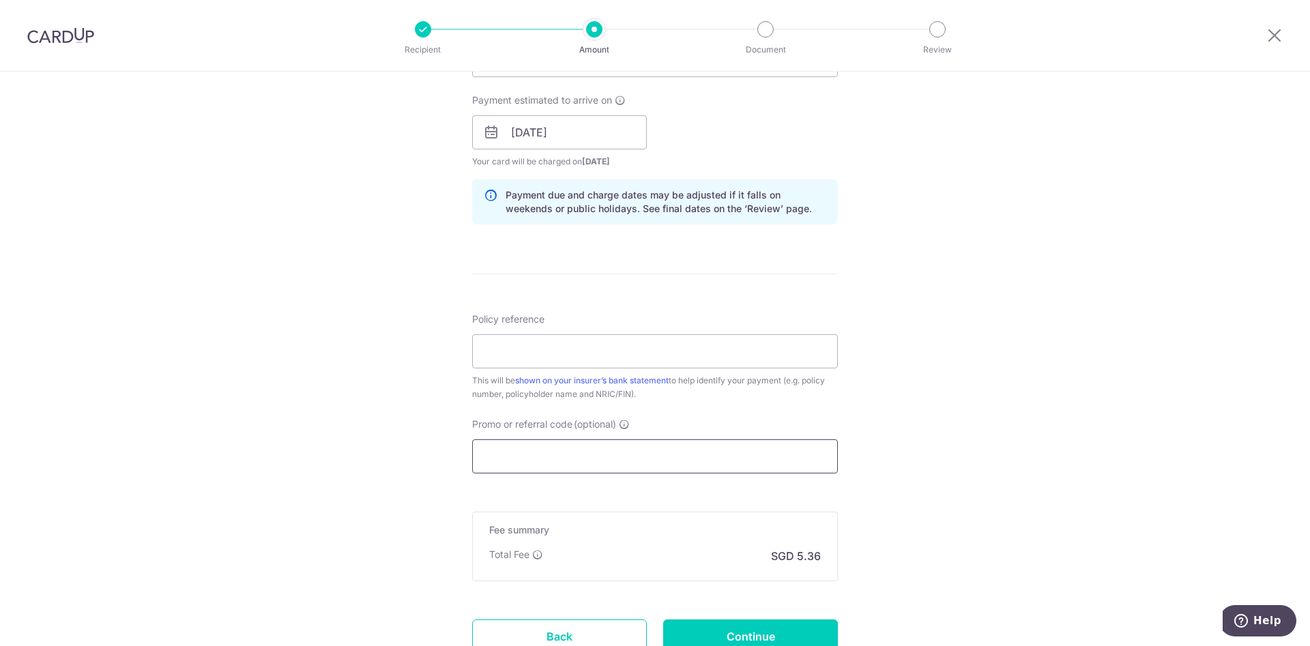
scroll to position [716, 0]
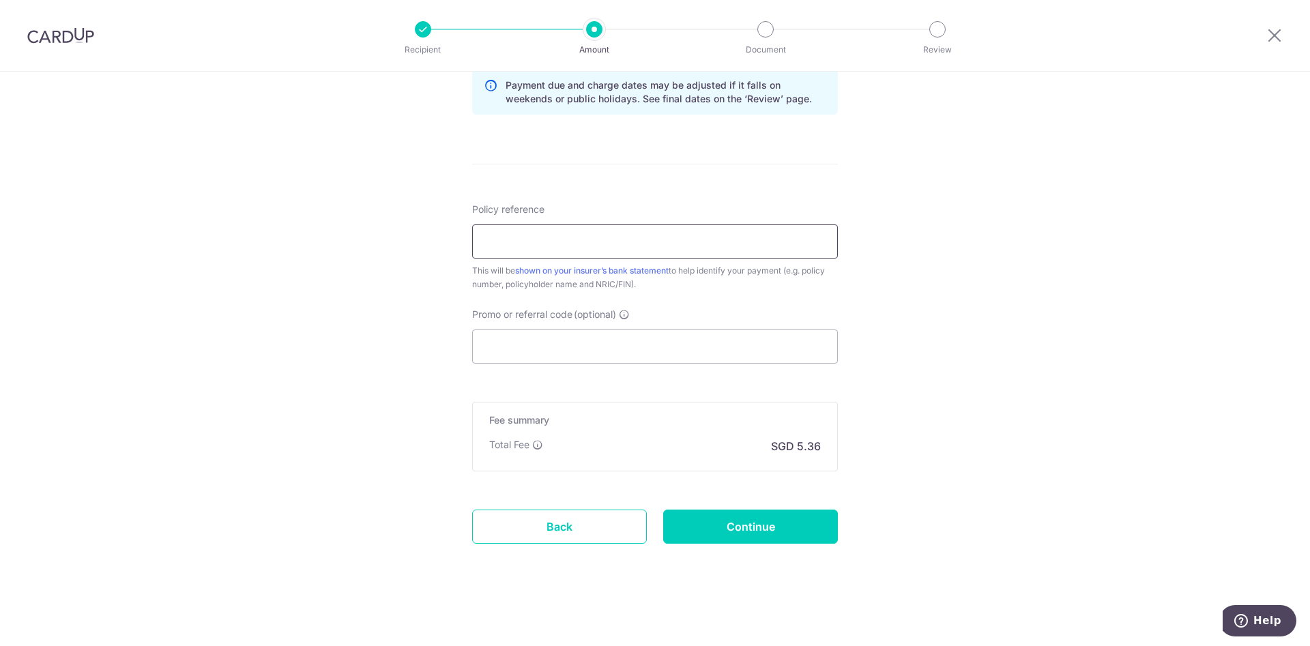
click at [556, 231] on input "Policy reference" at bounding box center [655, 242] width 366 height 34
paste input "0214572210 [PERSON_NAME]"
type input "0214572210 [PERSON_NAME]"
click at [731, 522] on input "Continue" at bounding box center [750, 527] width 175 height 34
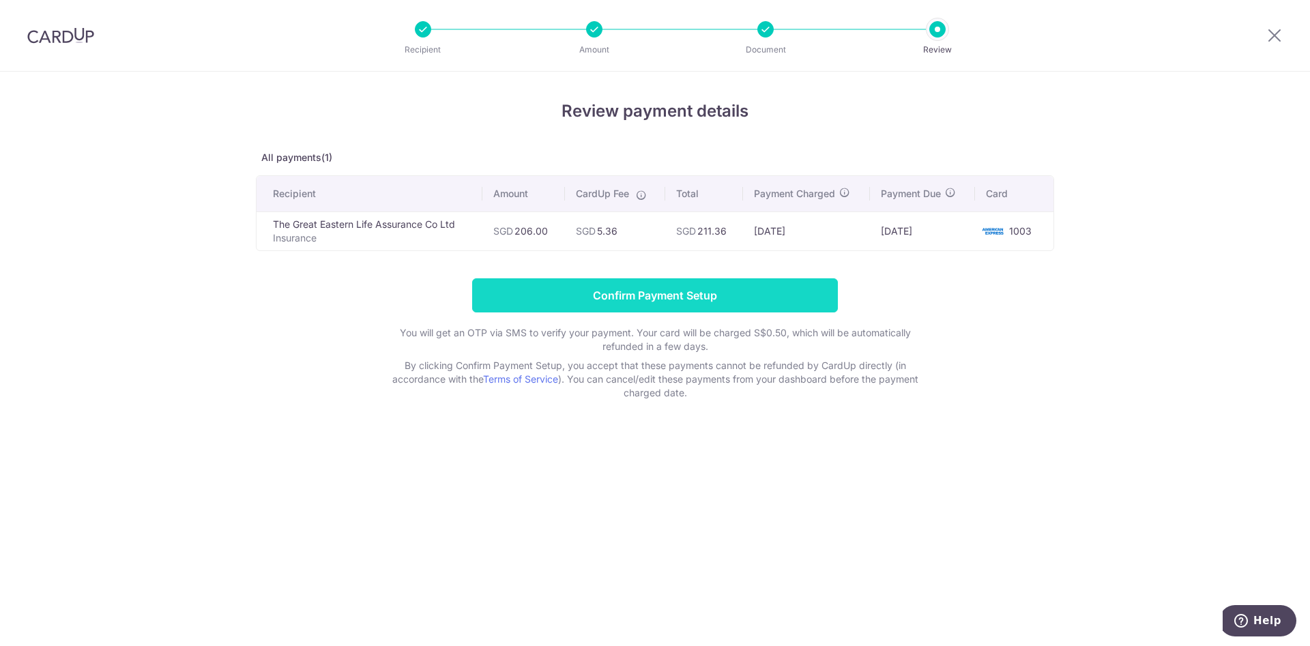
click at [714, 284] on input "Confirm Payment Setup" at bounding box center [655, 295] width 366 height 34
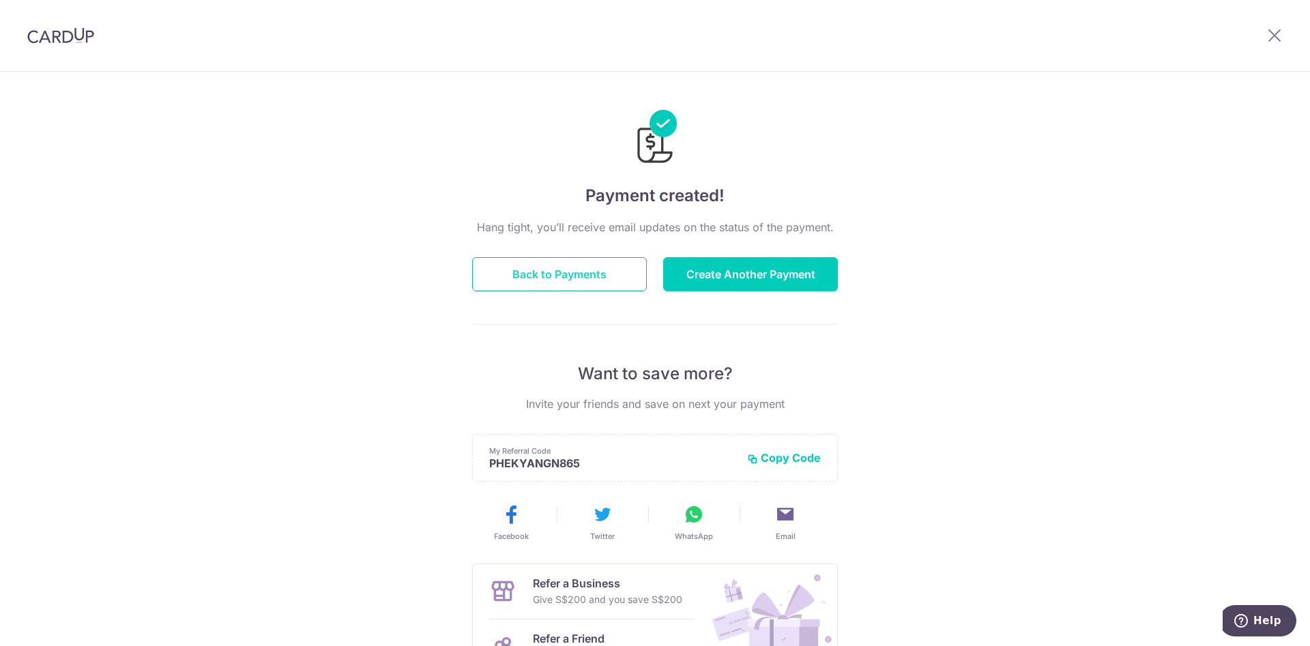
click at [578, 271] on button "Back to Payments" at bounding box center [559, 274] width 175 height 34
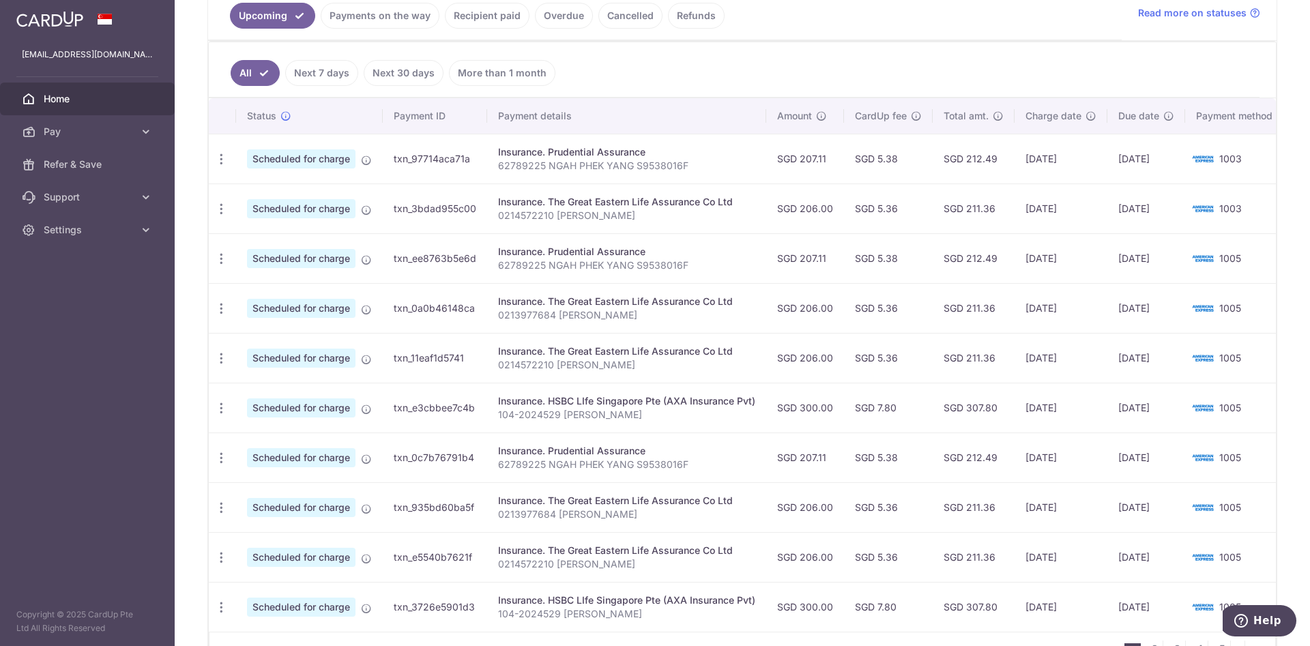
click at [615, 417] on p "104-2024529 [PERSON_NAME]" at bounding box center [626, 415] width 257 height 14
click at [615, 416] on p "104-2024529 Ngah Phek Yang" at bounding box center [626, 415] width 257 height 14
copy tr "104-2024529 Ngah Phek Yang"
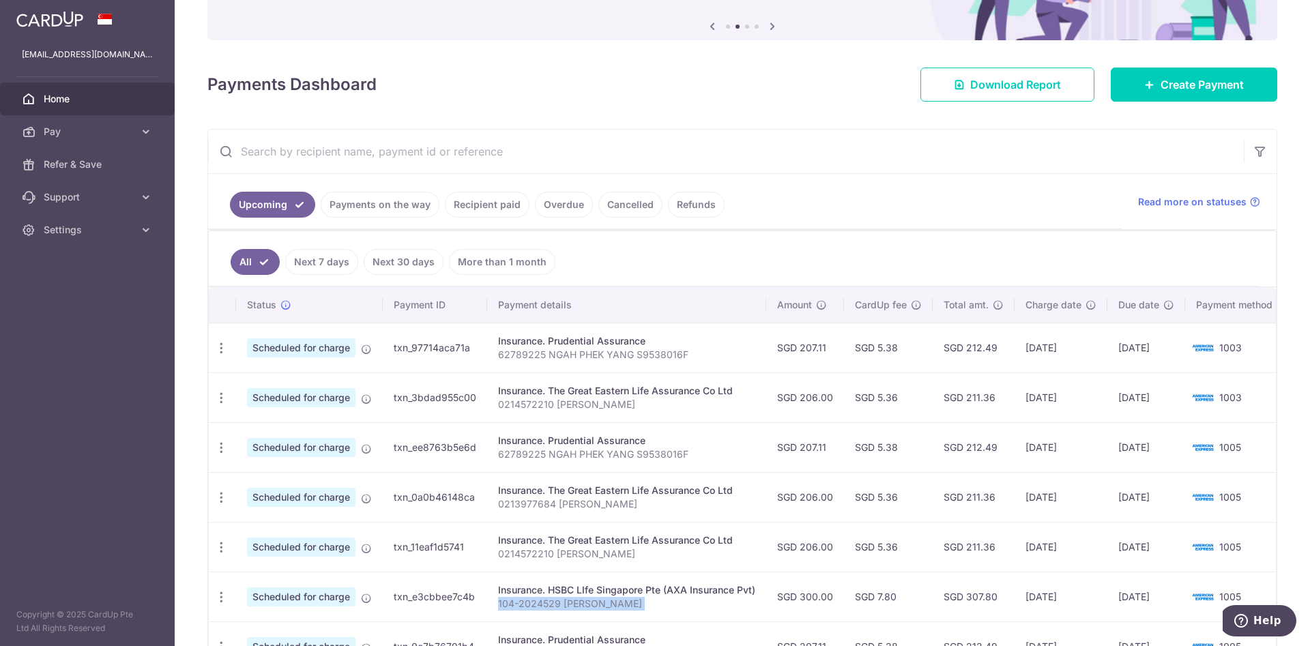
scroll to position [16, 0]
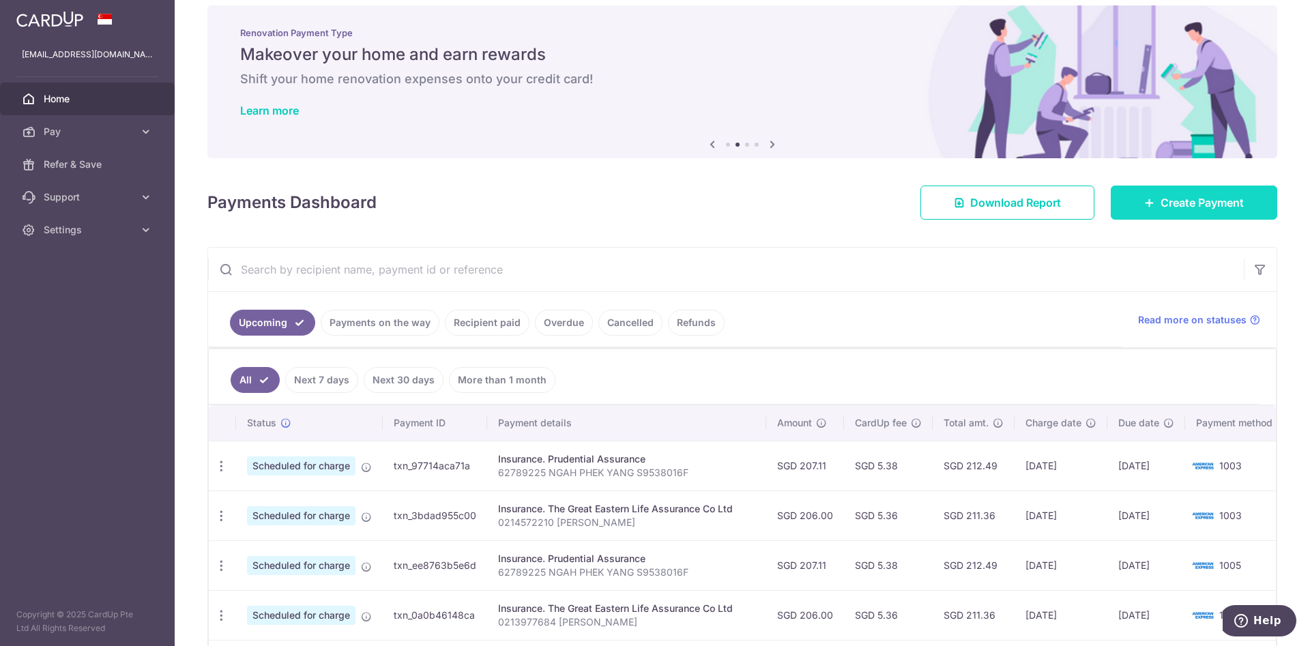
click at [1161, 204] on span "Create Payment" at bounding box center [1202, 202] width 83 height 16
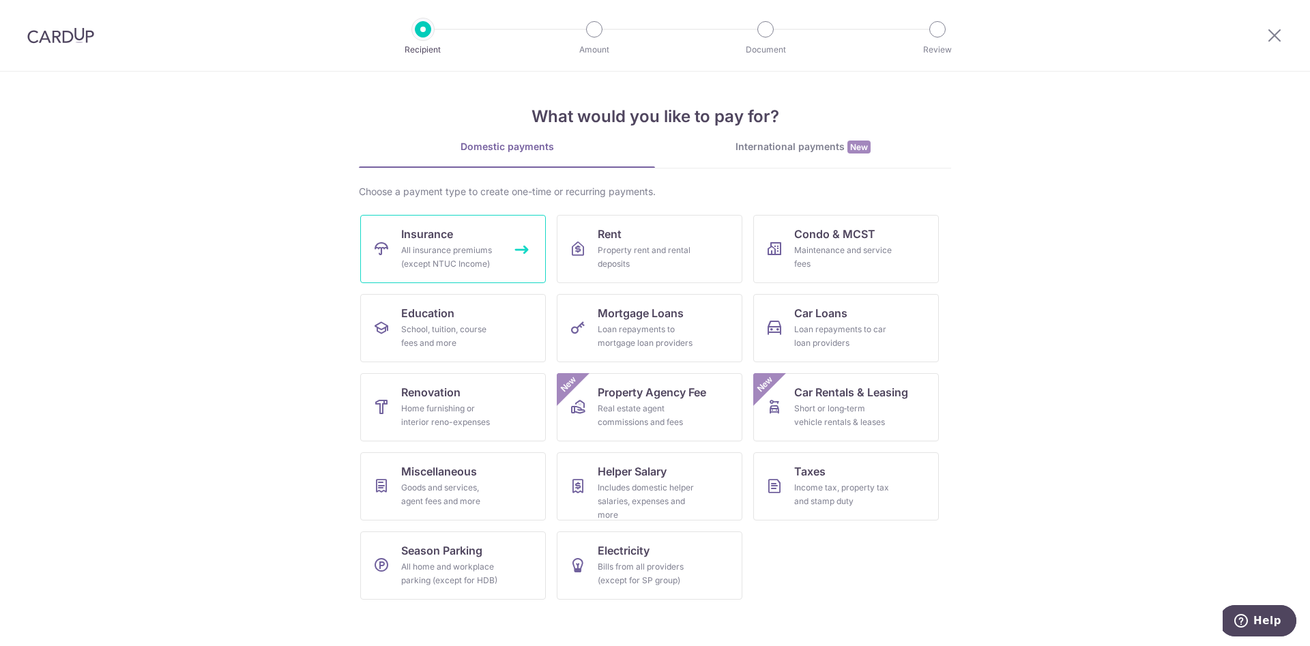
click at [503, 257] on link "Insurance All insurance premiums (except NTUC Income)" at bounding box center [453, 249] width 186 height 68
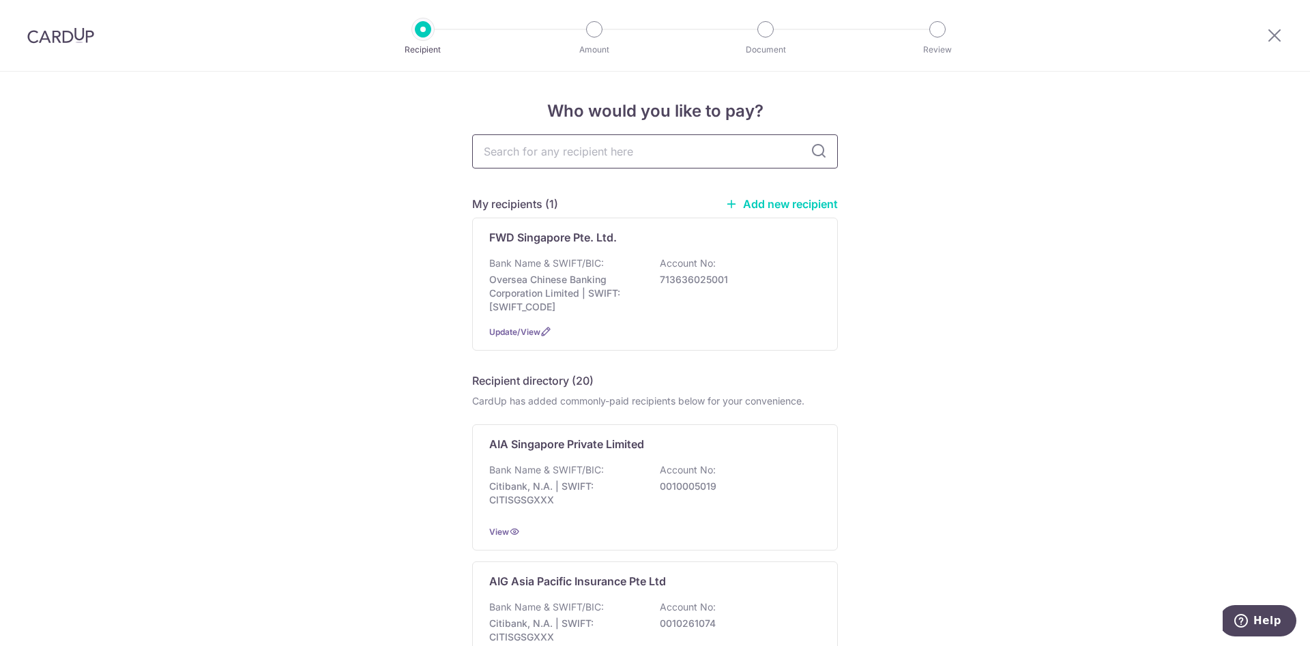
click at [561, 154] on input "text" at bounding box center [655, 151] width 366 height 34
type input "hsbc life"
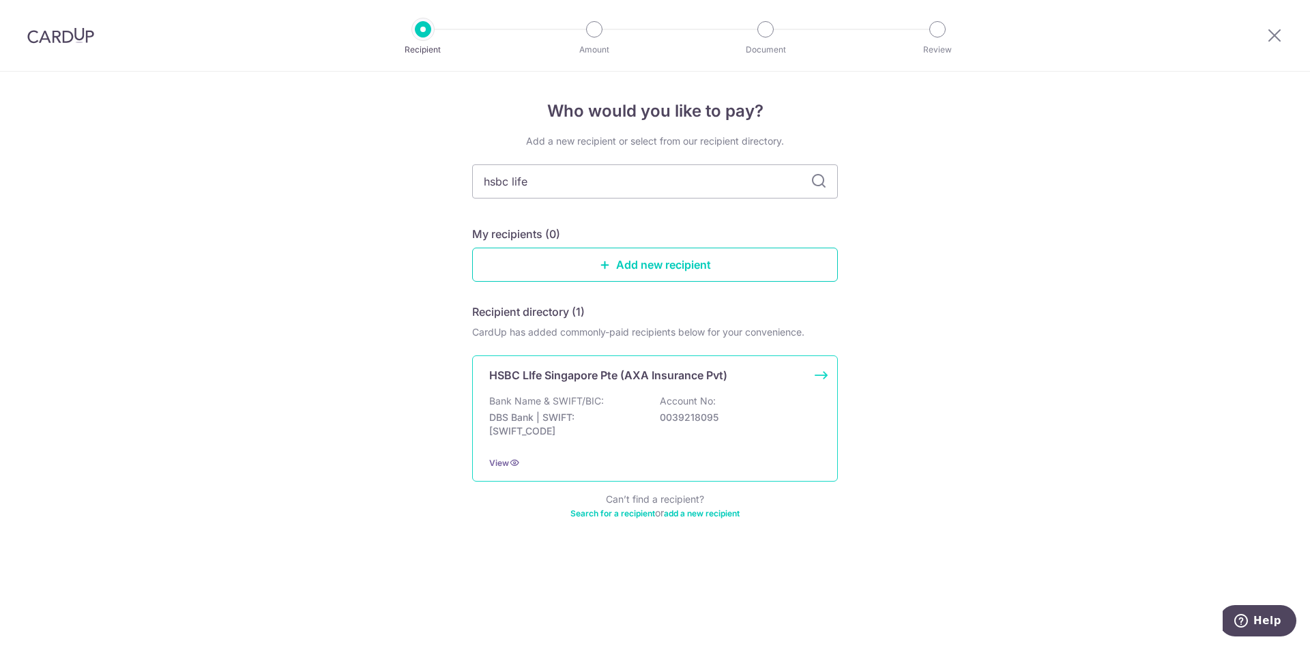
click at [641, 401] on div "Bank Name & SWIFT/BIC: DBS Bank | SWIFT: DBSSSGSGXXX Account No: 0039218095" at bounding box center [655, 419] width 332 height 50
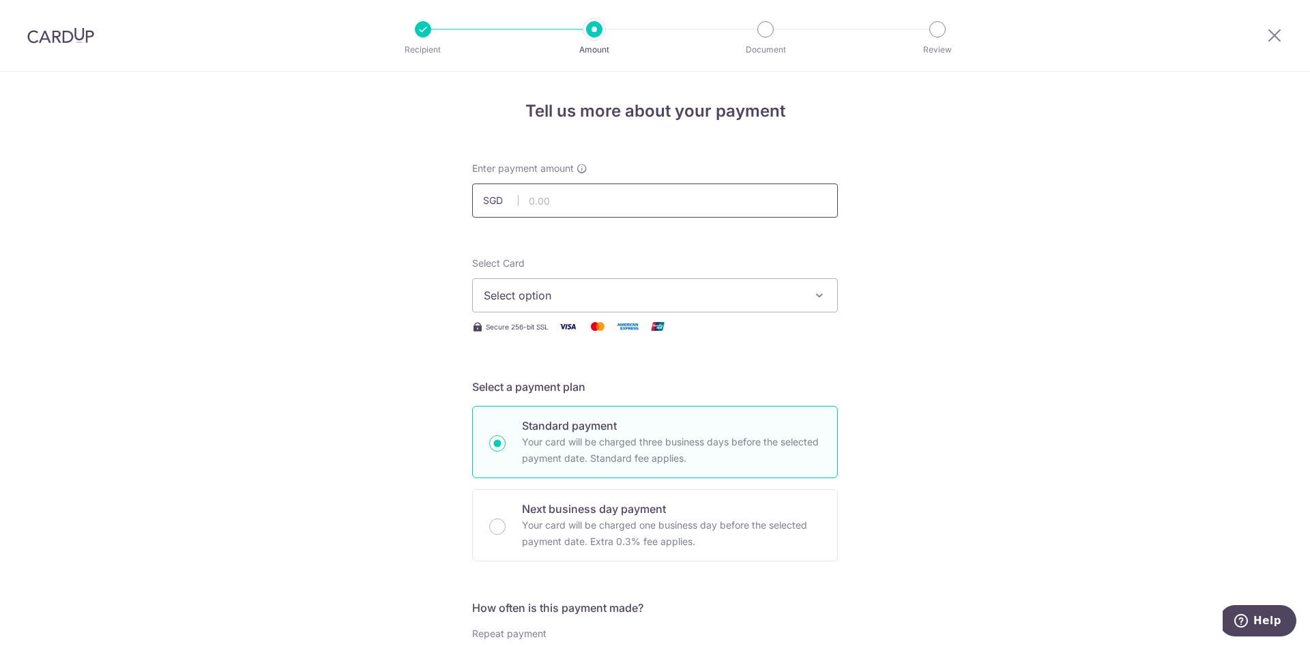
click at [639, 203] on input "text" at bounding box center [655, 201] width 366 height 34
paste input "104-202452"
drag, startPoint x: 622, startPoint y: 195, endPoint x: 480, endPoint y: 205, distance: 141.6
click at [482, 204] on div "SGD 104" at bounding box center [655, 201] width 366 height 34
type input "300.00"
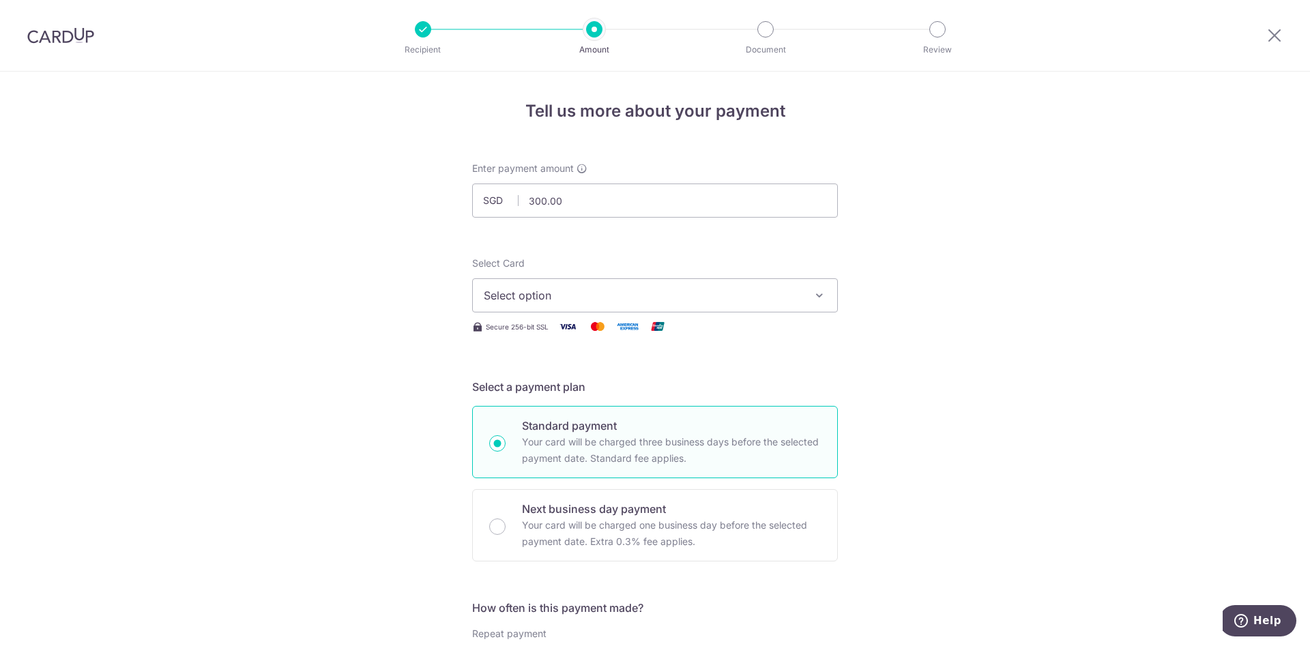
click at [508, 283] on button "Select option" at bounding box center [655, 295] width 366 height 34
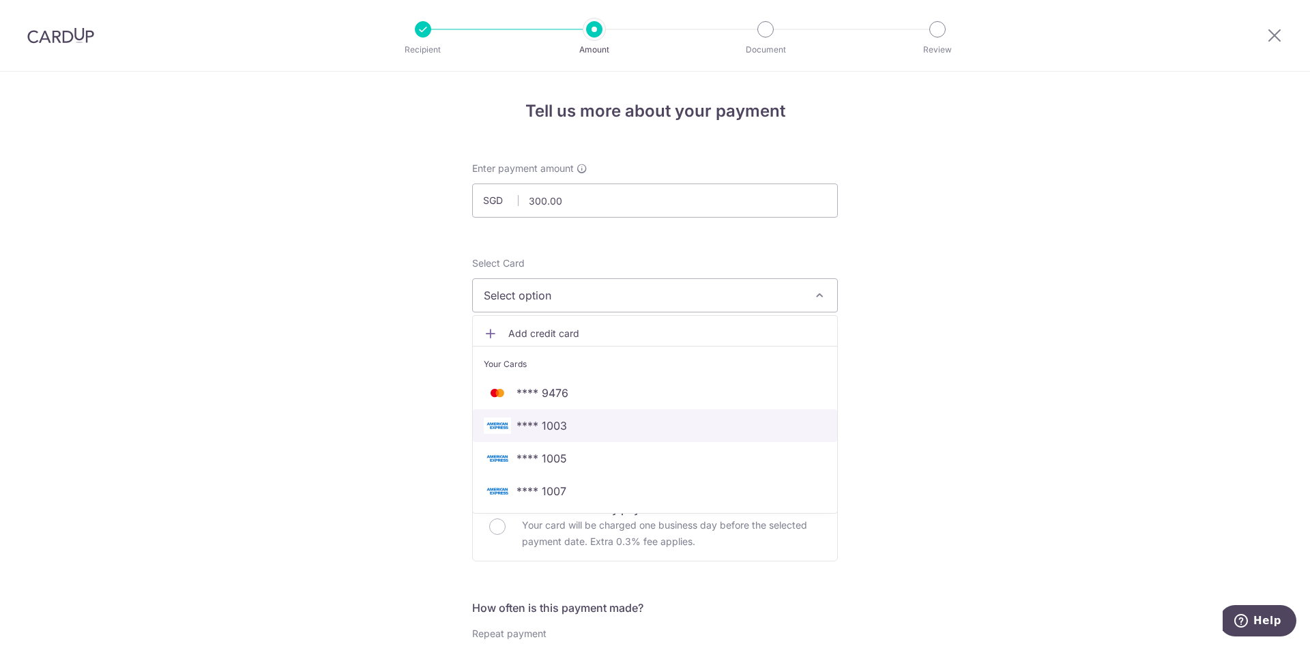
click at [562, 428] on span "**** 1003" at bounding box center [655, 426] width 343 height 16
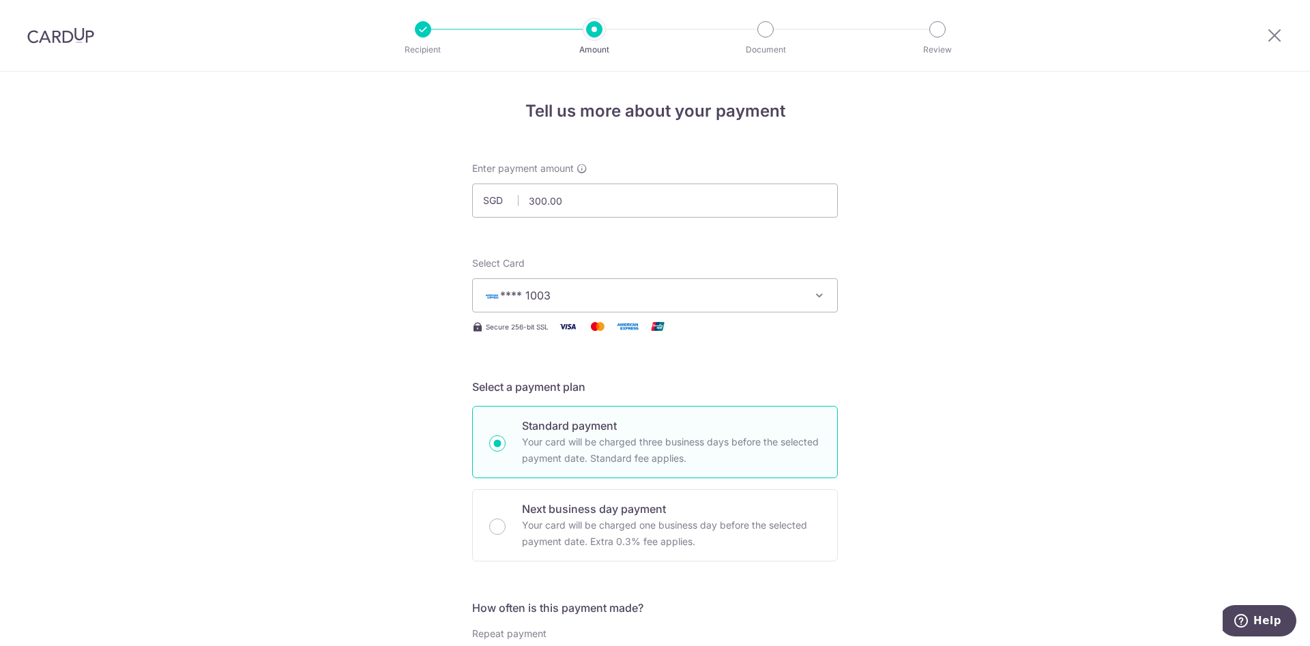
scroll to position [205, 0]
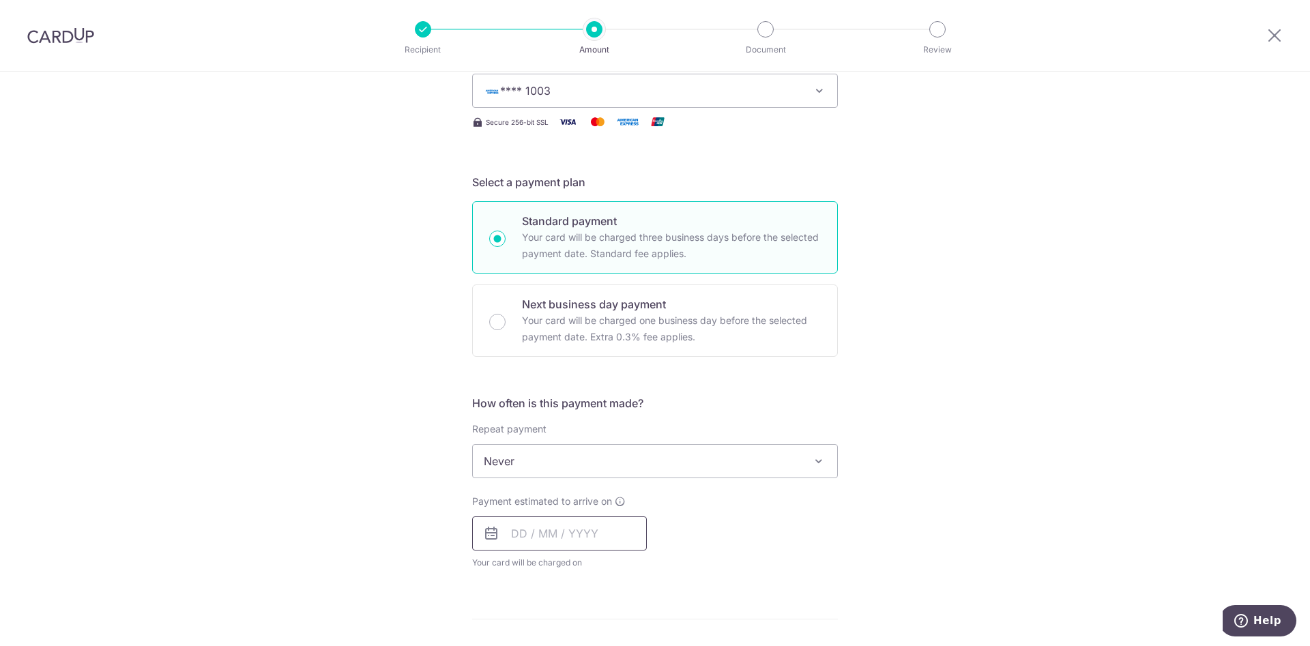
click at [577, 535] on input "text" at bounding box center [559, 534] width 175 height 34
click at [633, 622] on link "3" at bounding box center [637, 631] width 22 height 22
type input "03/10/2025"
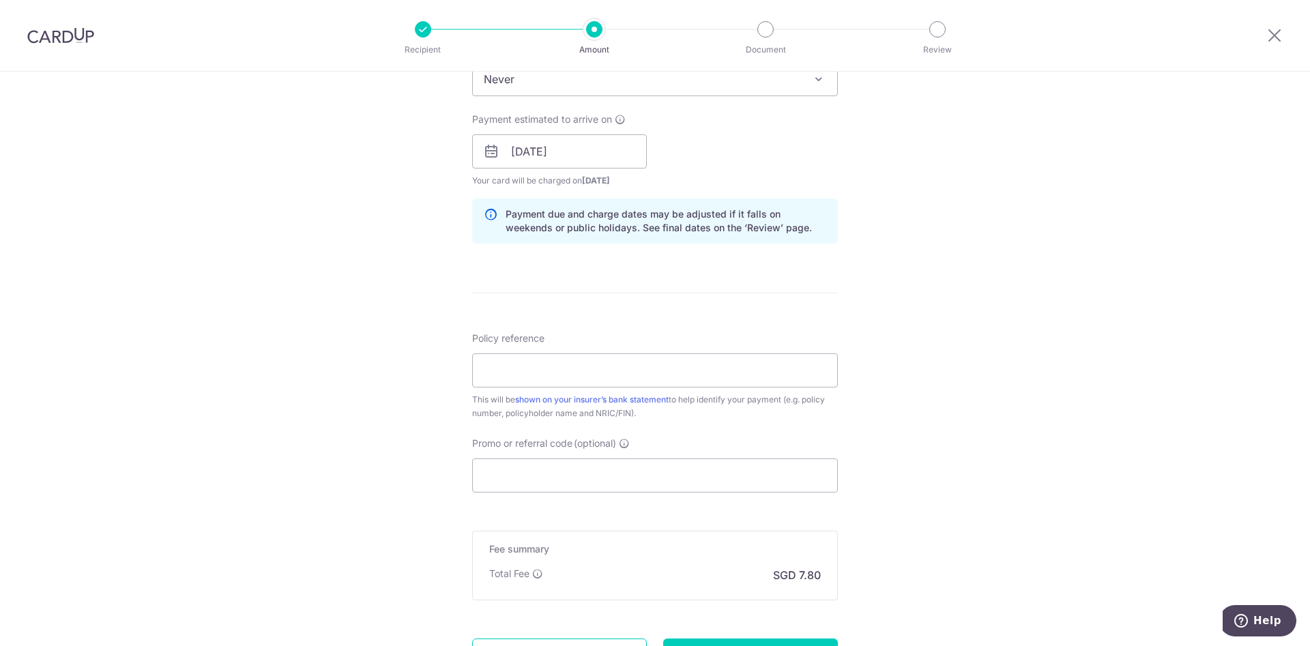
scroll to position [614, 0]
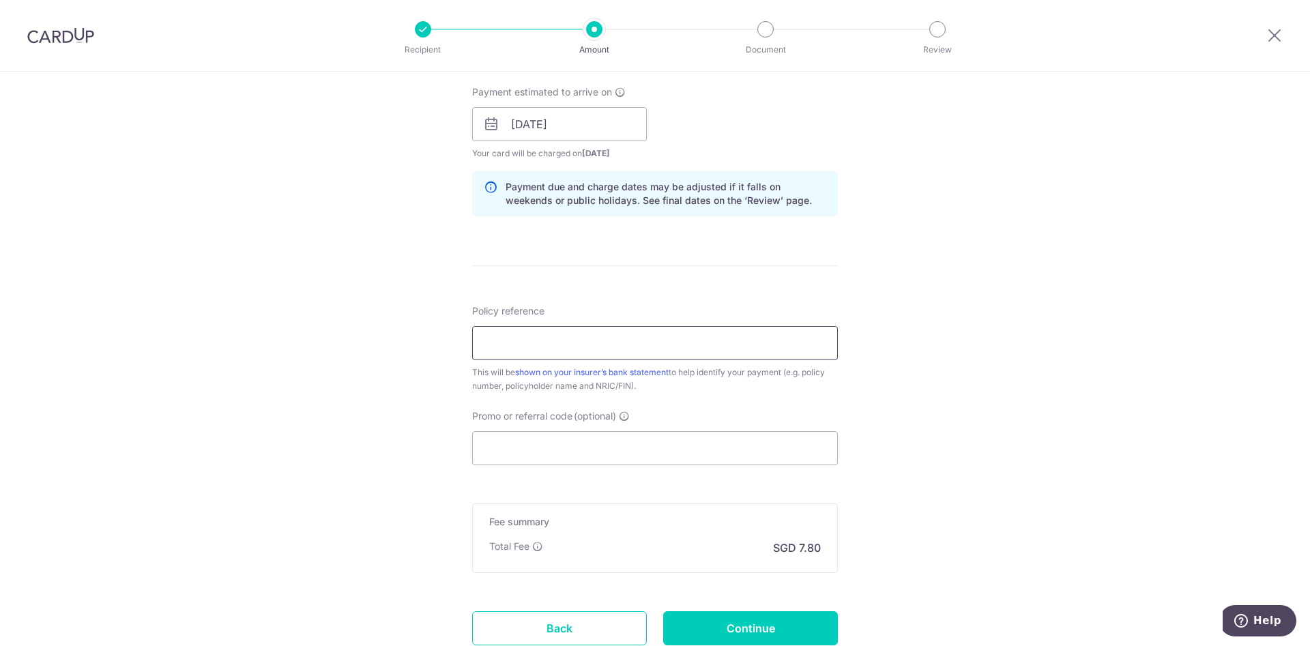
click at [558, 344] on input "Policy reference" at bounding box center [655, 343] width 366 height 34
paste input "104-2024529 Ngah Phek Yang"
type input "104-2024529 Ngah Phek Yang"
click at [395, 348] on div "Tell us more about your payment Enter payment amount SGD 300.00 300.00 Select C…" at bounding box center [655, 103] width 1310 height 1290
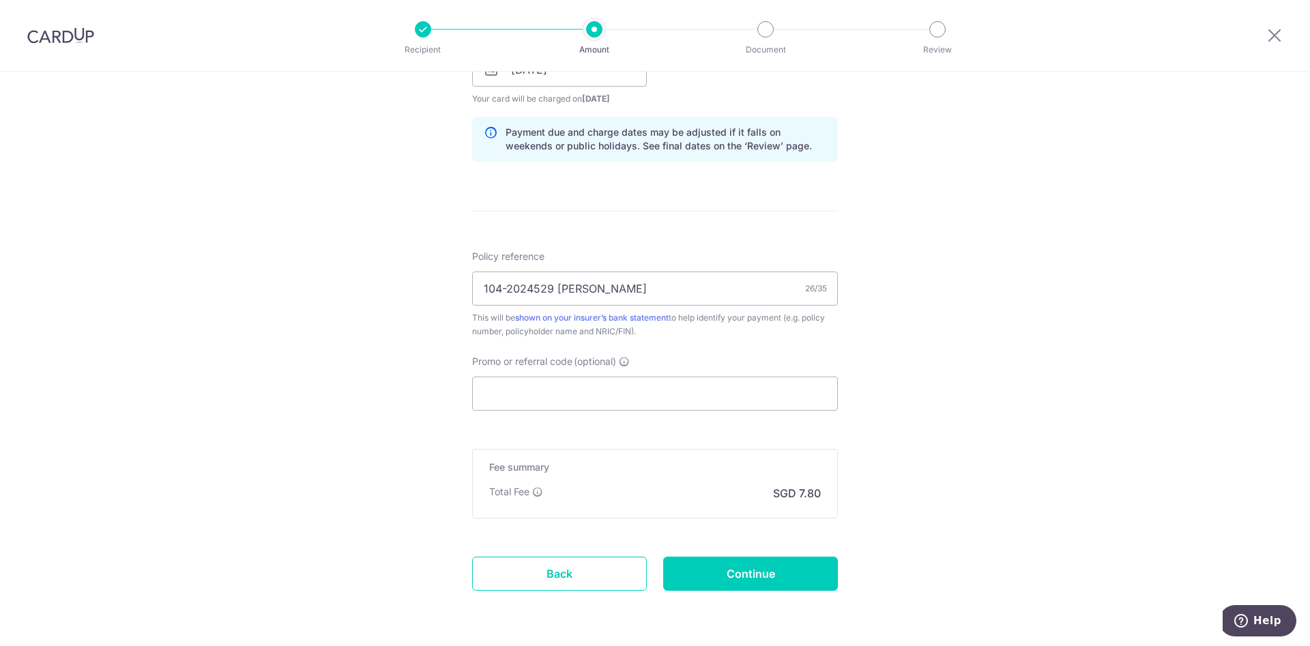
scroll to position [716, 0]
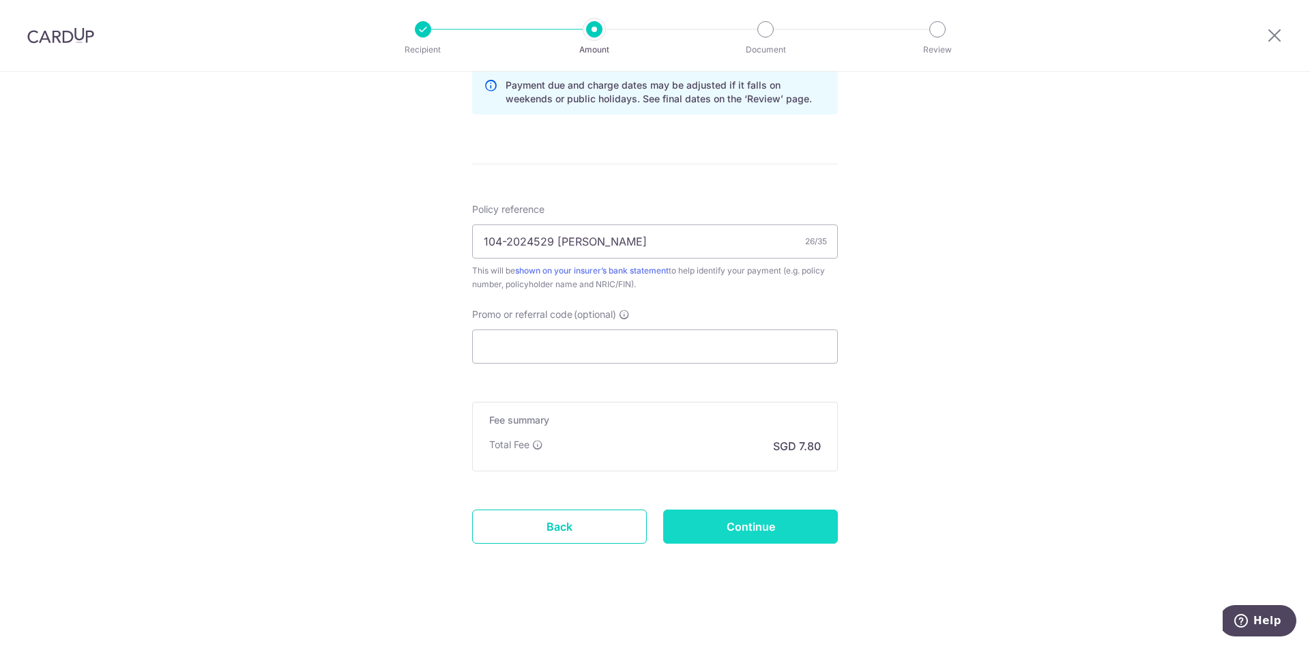
click at [714, 539] on input "Continue" at bounding box center [750, 527] width 175 height 34
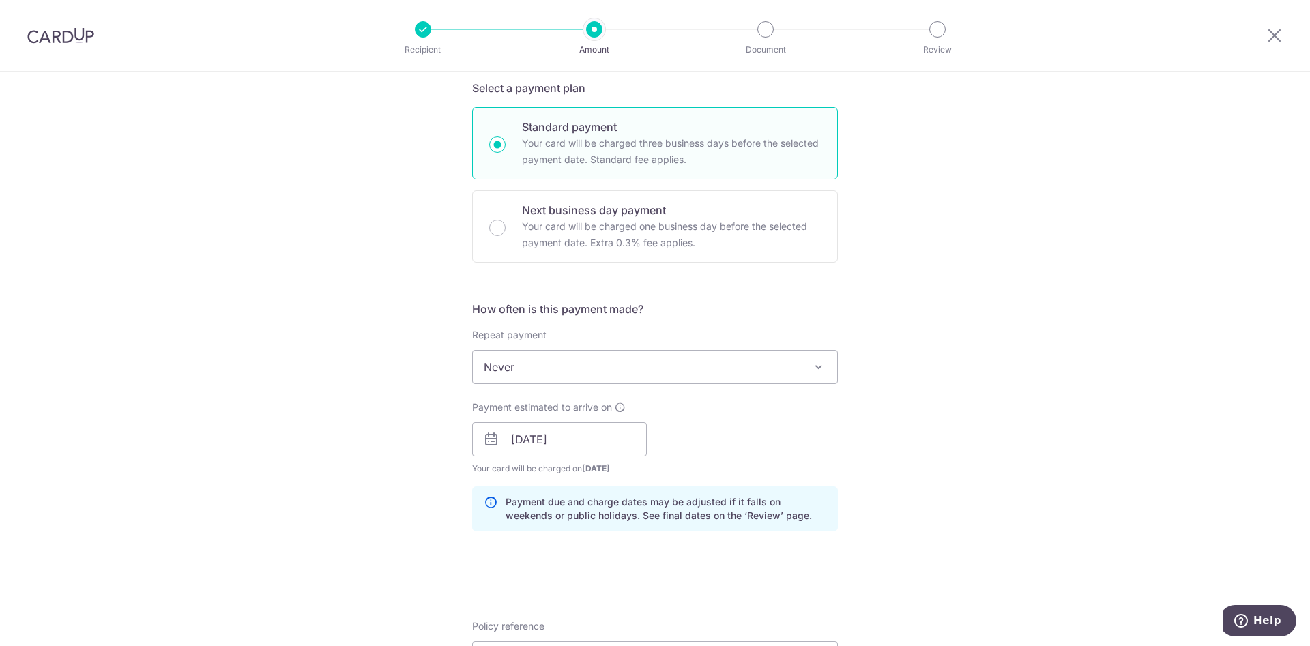
scroll to position [102, 0]
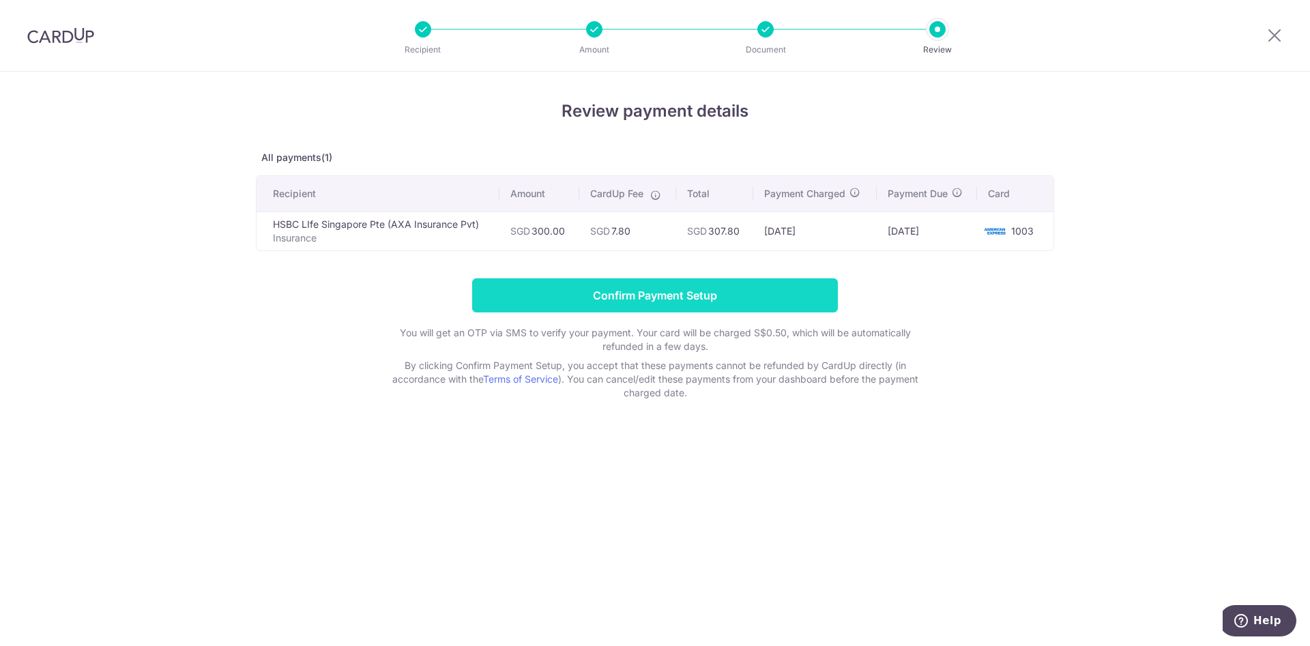
click at [704, 278] on input "Confirm Payment Setup" at bounding box center [655, 295] width 366 height 34
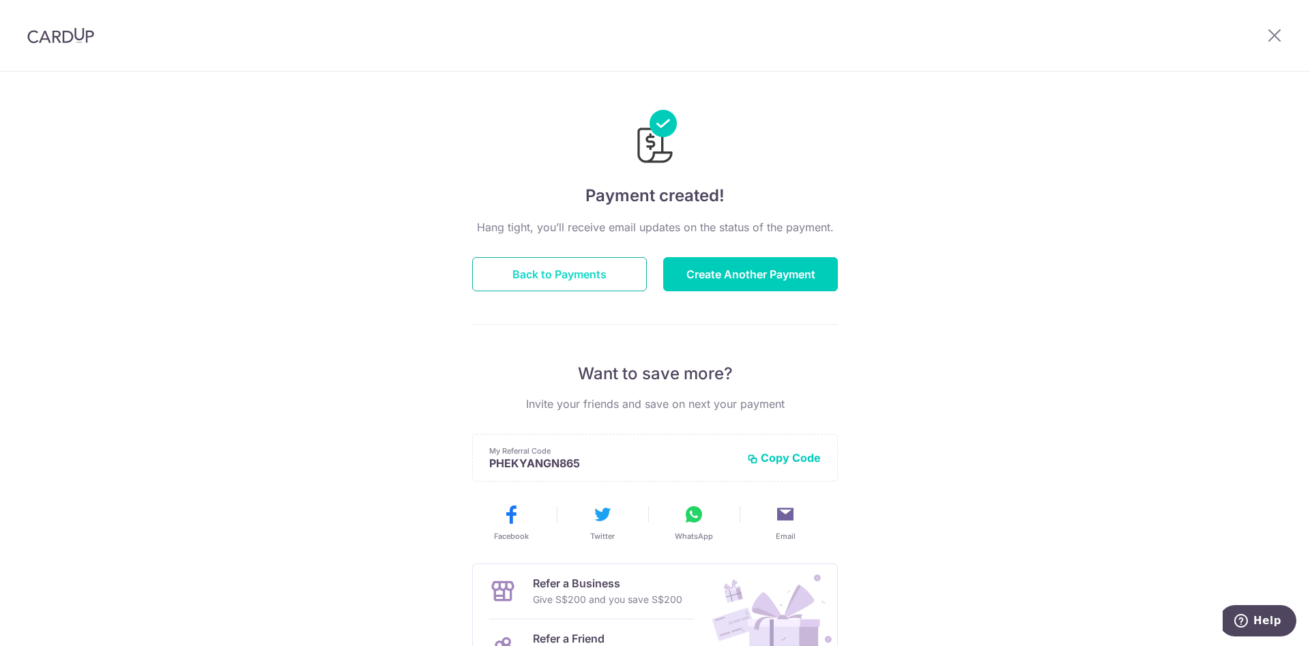
click at [487, 274] on button "Back to Payments" at bounding box center [559, 274] width 175 height 34
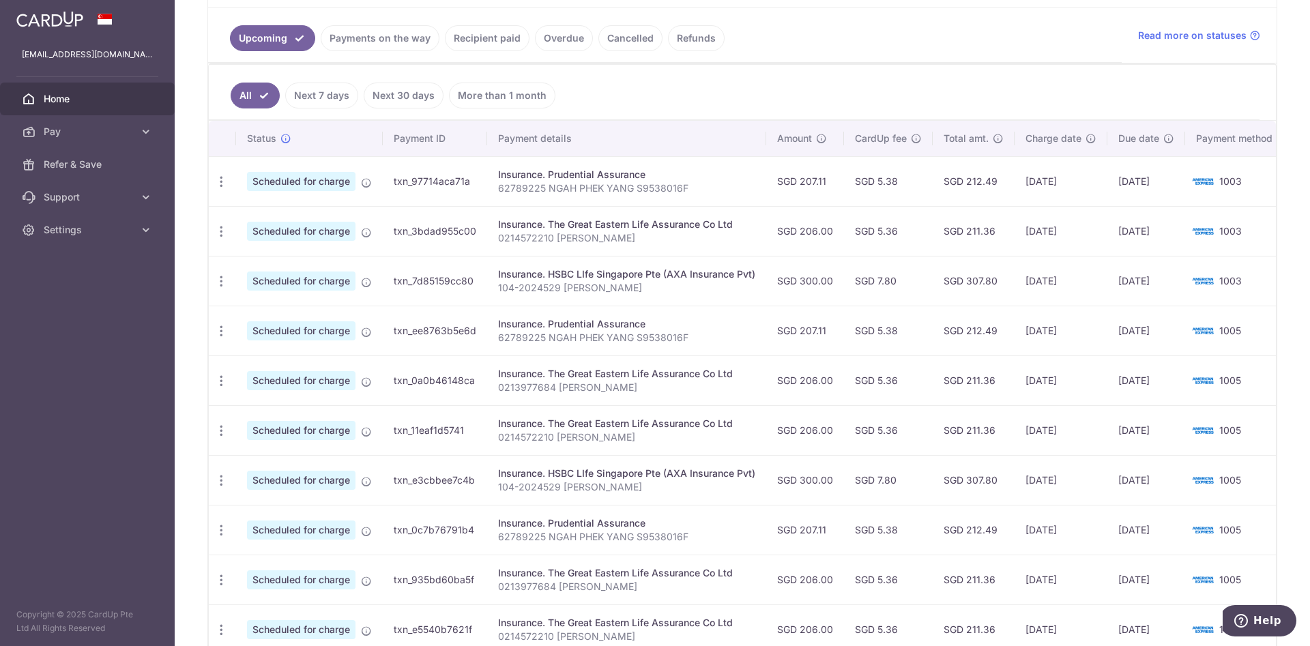
scroll to position [307, 0]
